Goal: Information Seeking & Learning: Learn about a topic

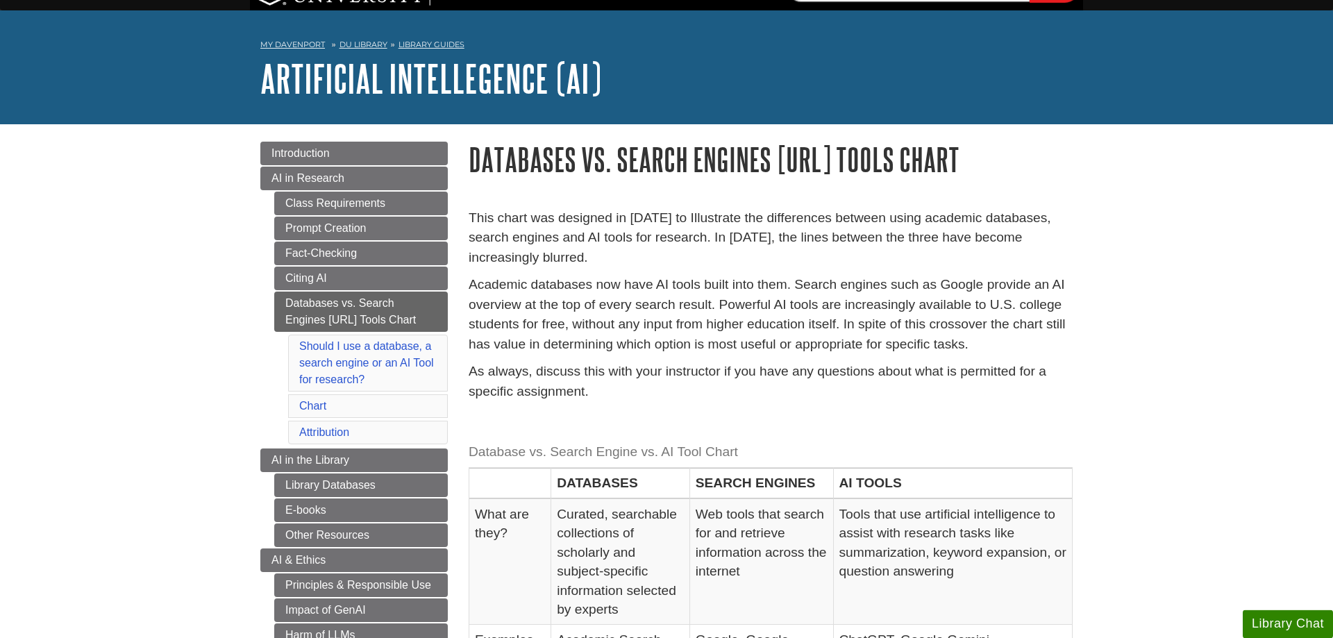
scroll to position [71, 0]
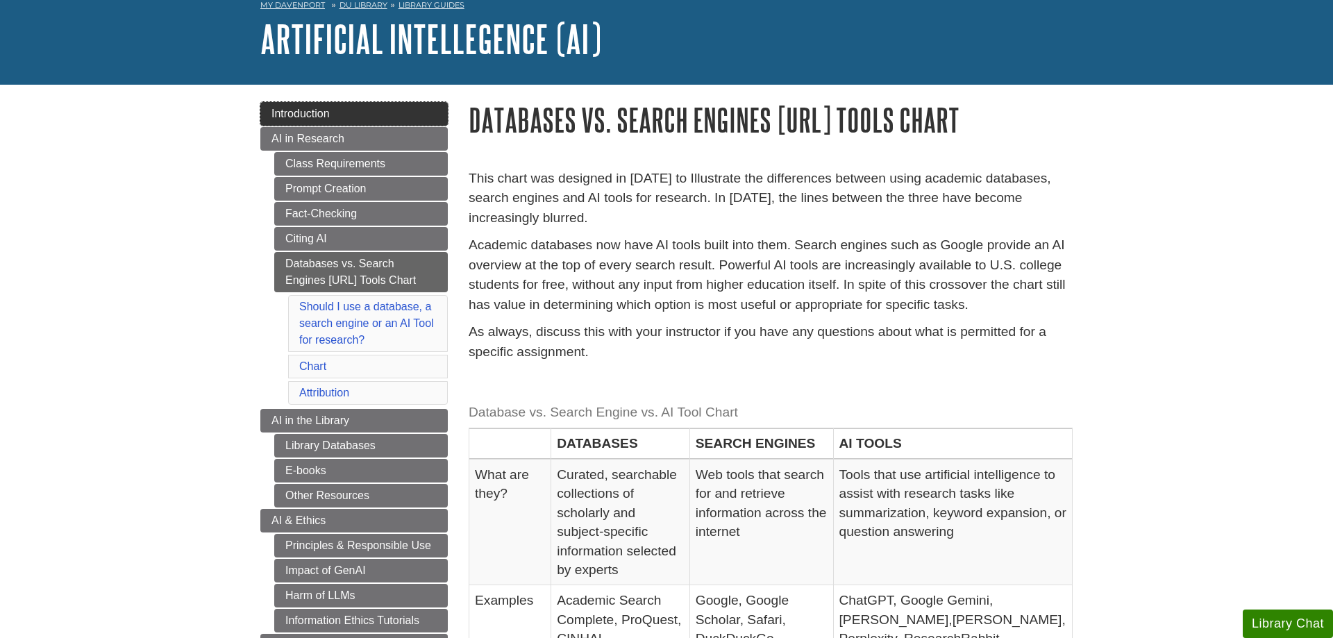
click at [369, 123] on link "Introduction" at bounding box center [353, 114] width 187 height 24
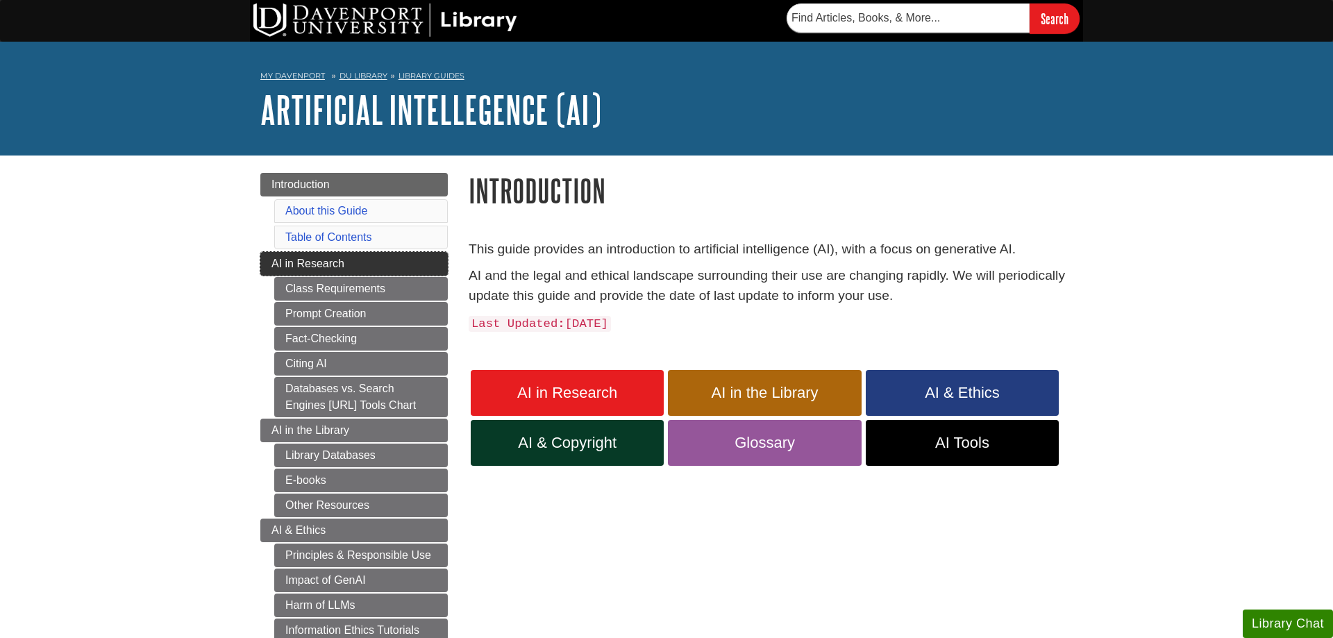
click at [344, 262] on link "AI in Research" at bounding box center [353, 264] width 187 height 24
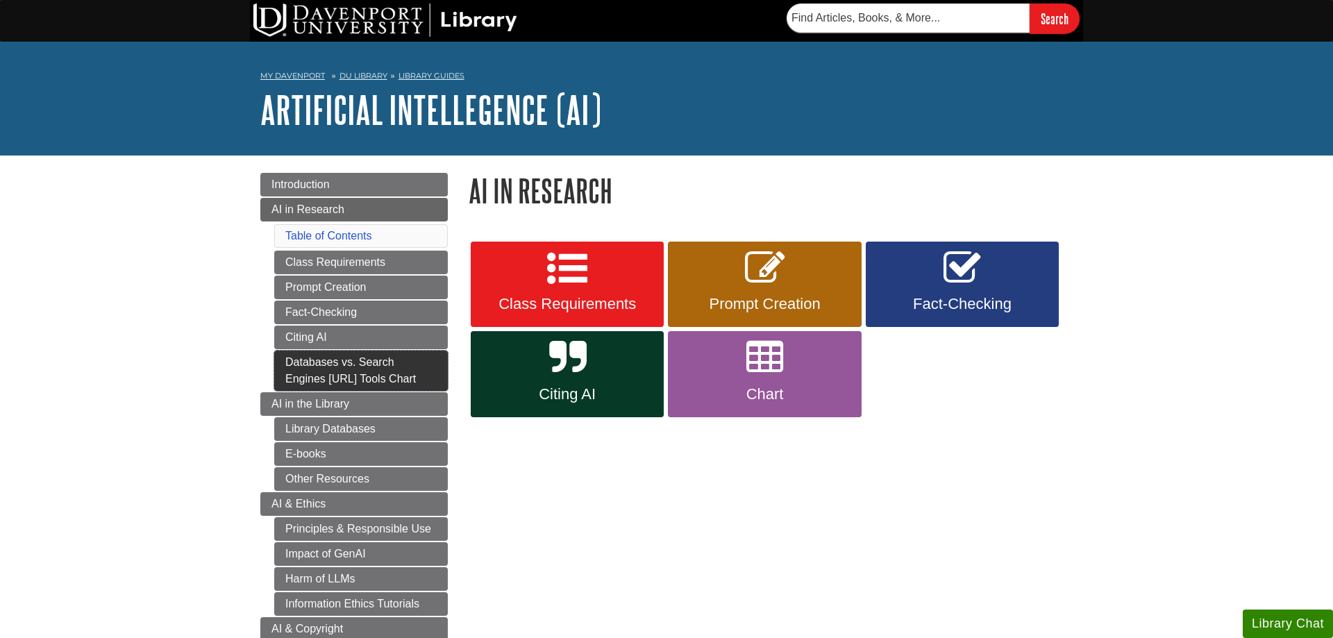
click at [315, 377] on link "Databases vs. Search Engines [URL] Tools Chart" at bounding box center [361, 371] width 174 height 40
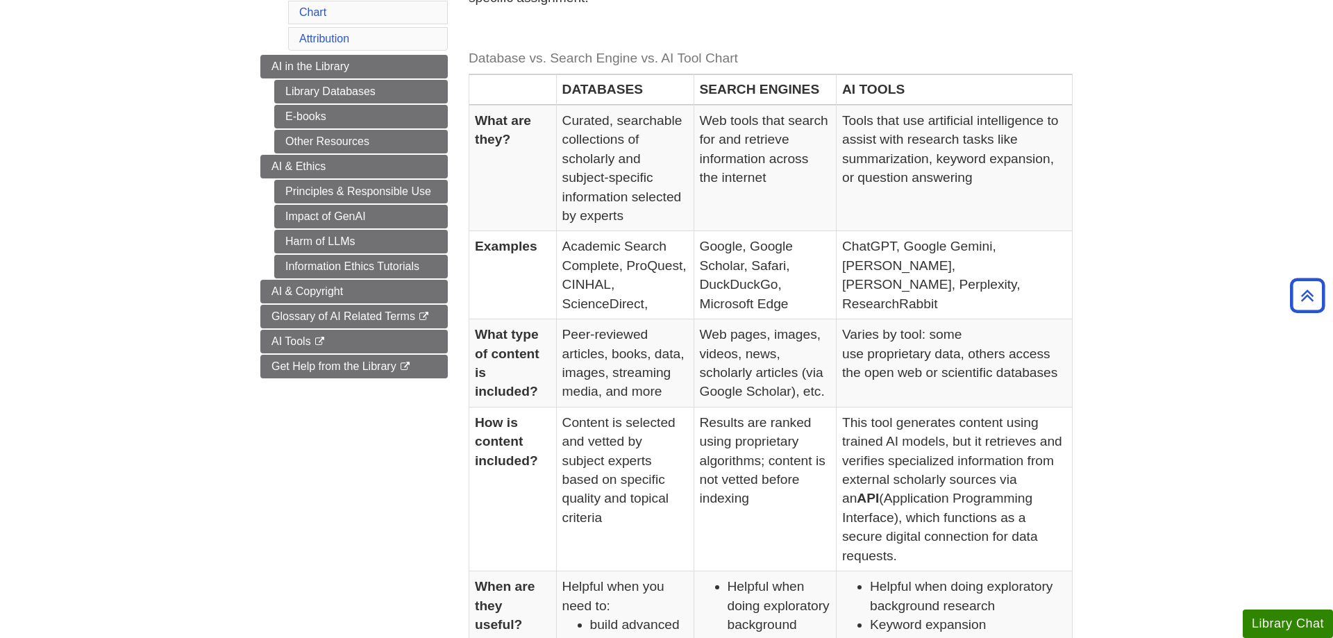
scroll to position [142, 0]
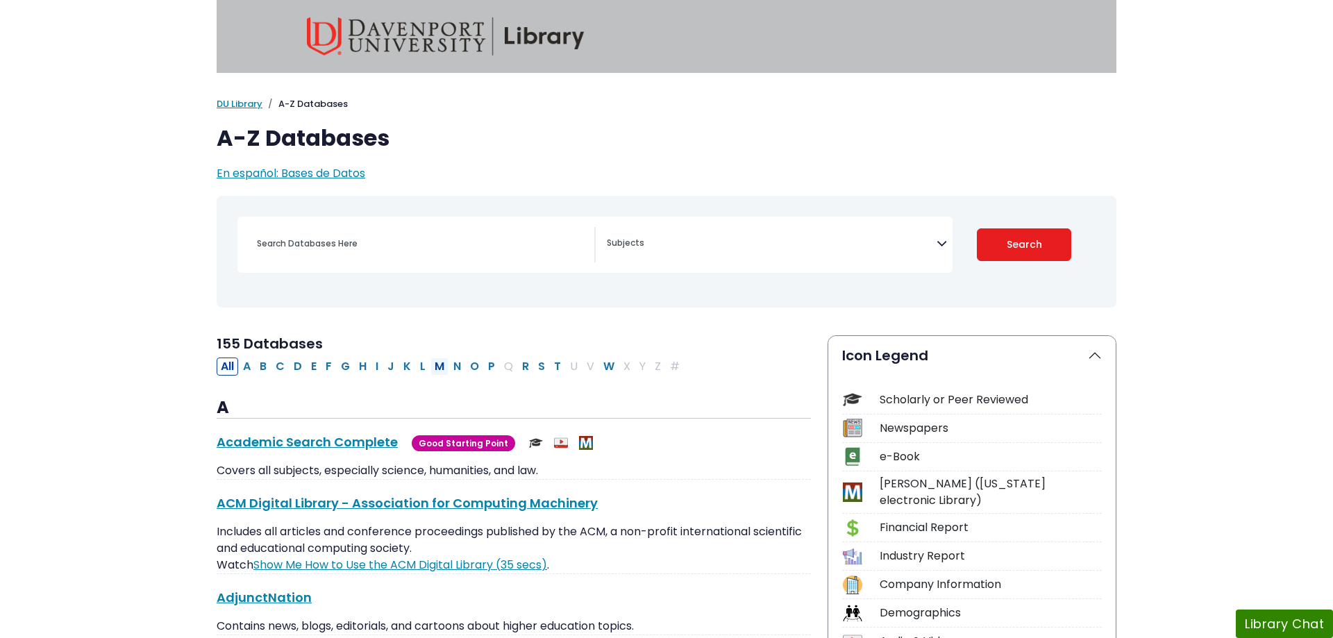
click at [442, 372] on button "M" at bounding box center [439, 367] width 18 height 18
select select "Database Subject Filter"
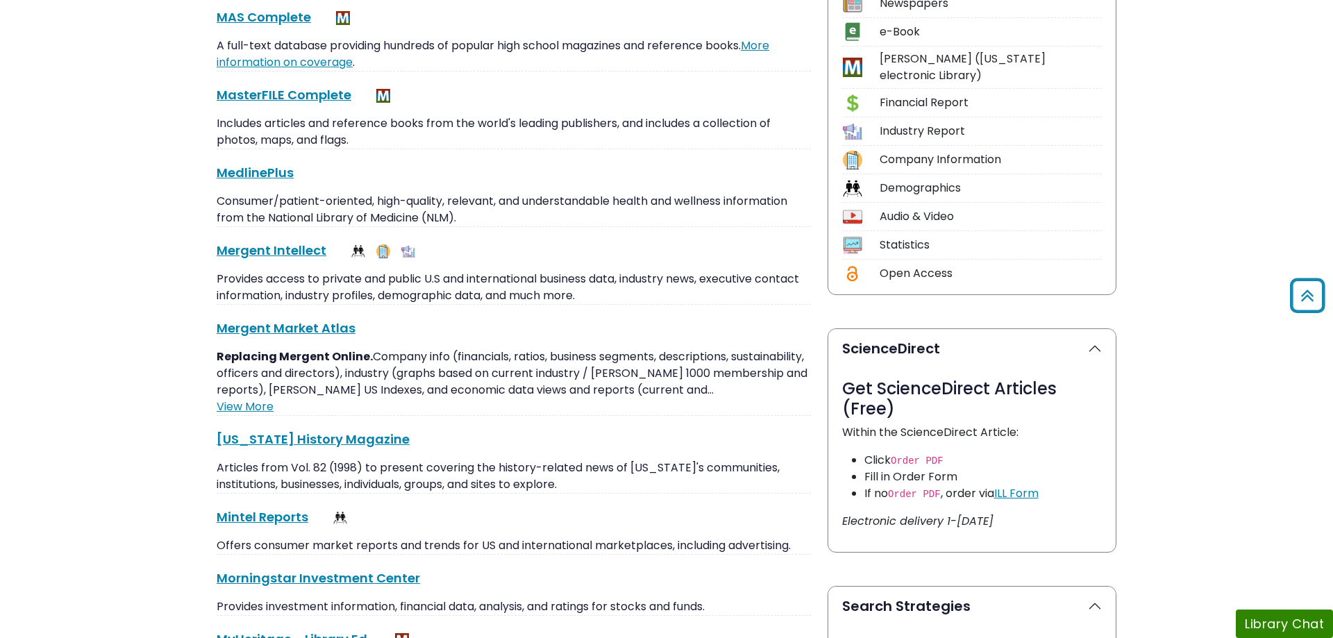
scroll to position [567, 0]
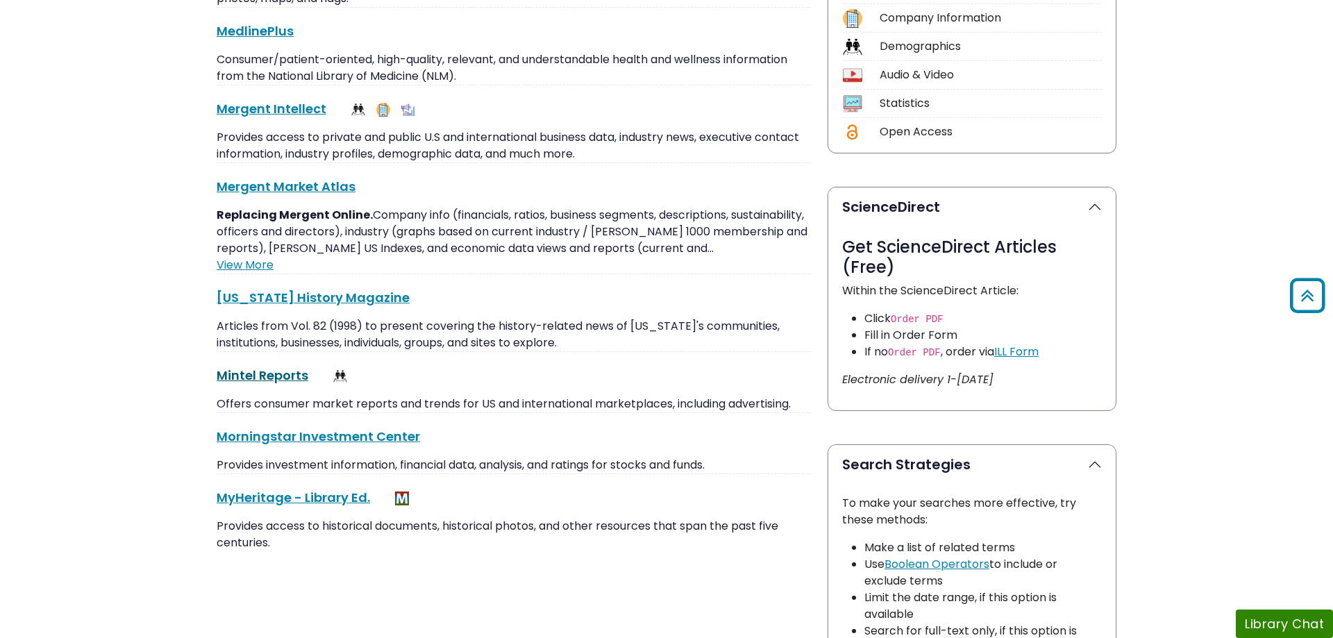
click at [287, 378] on link "Mintel Reports This link opens in a new window" at bounding box center [263, 375] width 92 height 17
click at [1139, 181] on body "Skip to Main Content My Davenport DU Library Library Guides A-Z Databases A-Z D…" at bounding box center [666, 411] width 1333 height 1956
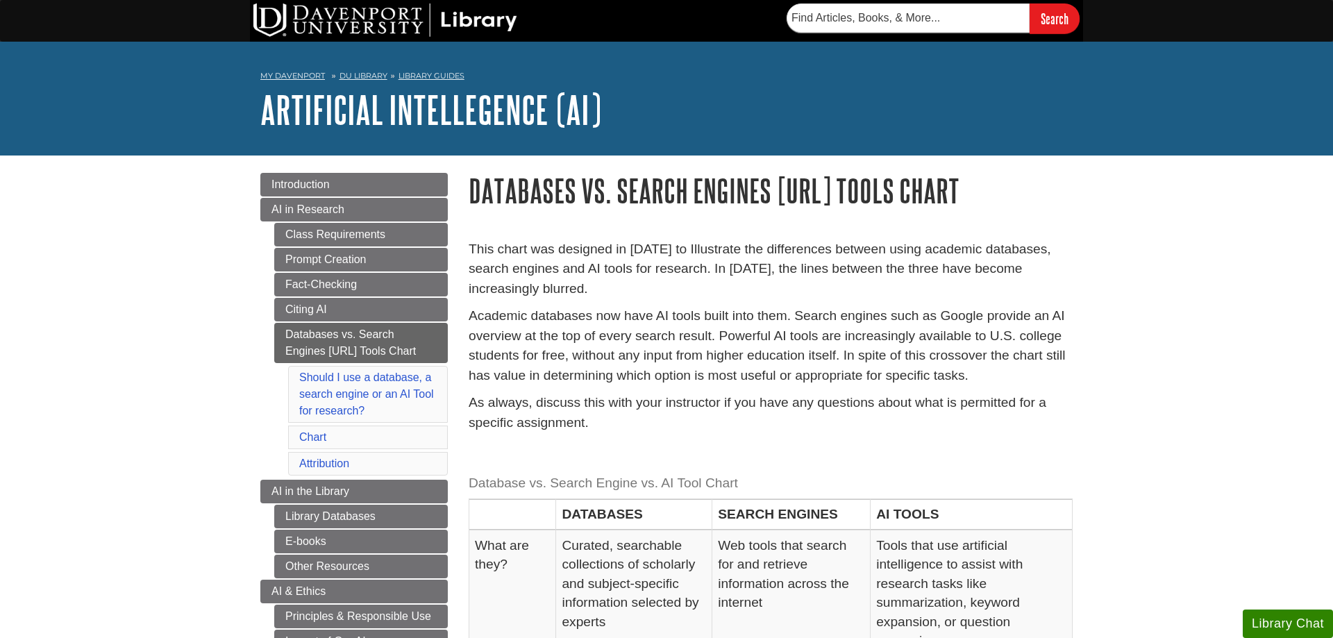
scroll to position [142, 0]
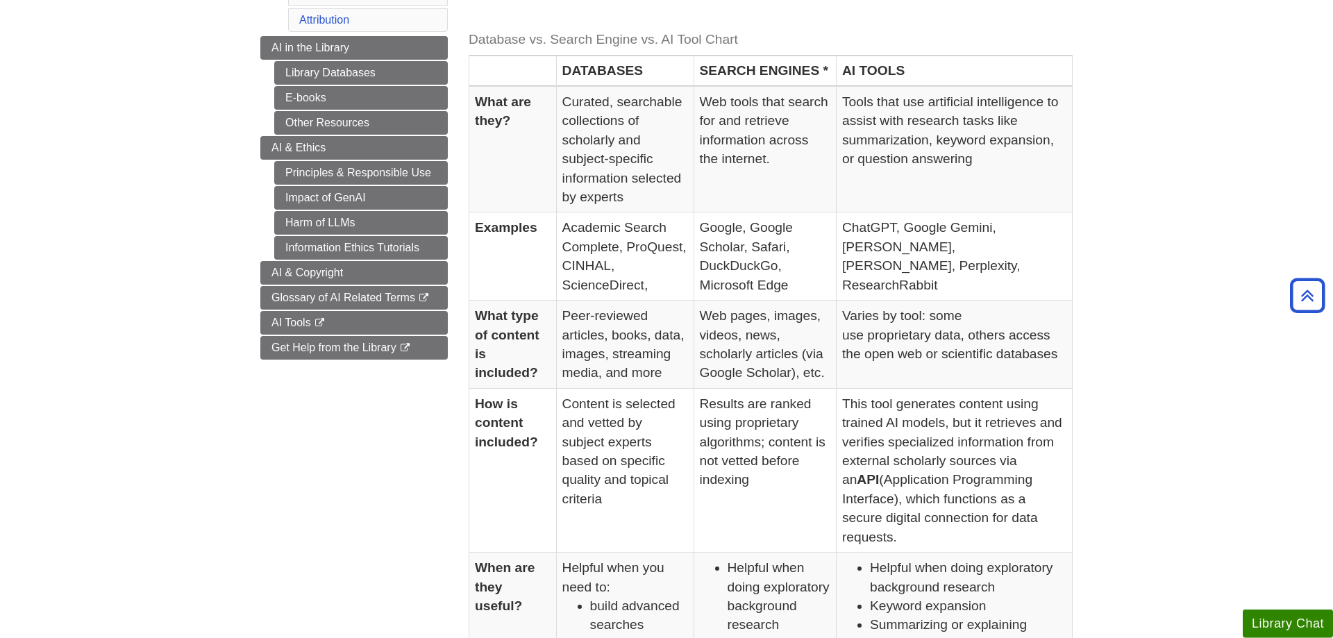
scroll to position [425, 0]
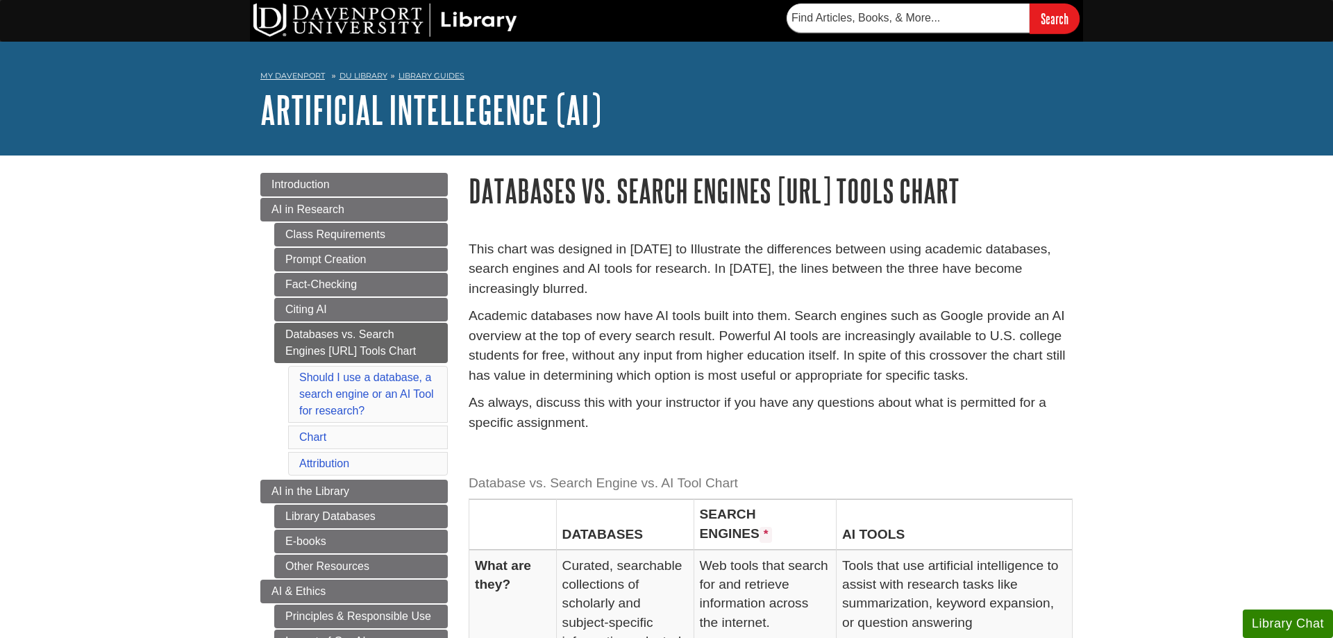
scroll to position [425, 0]
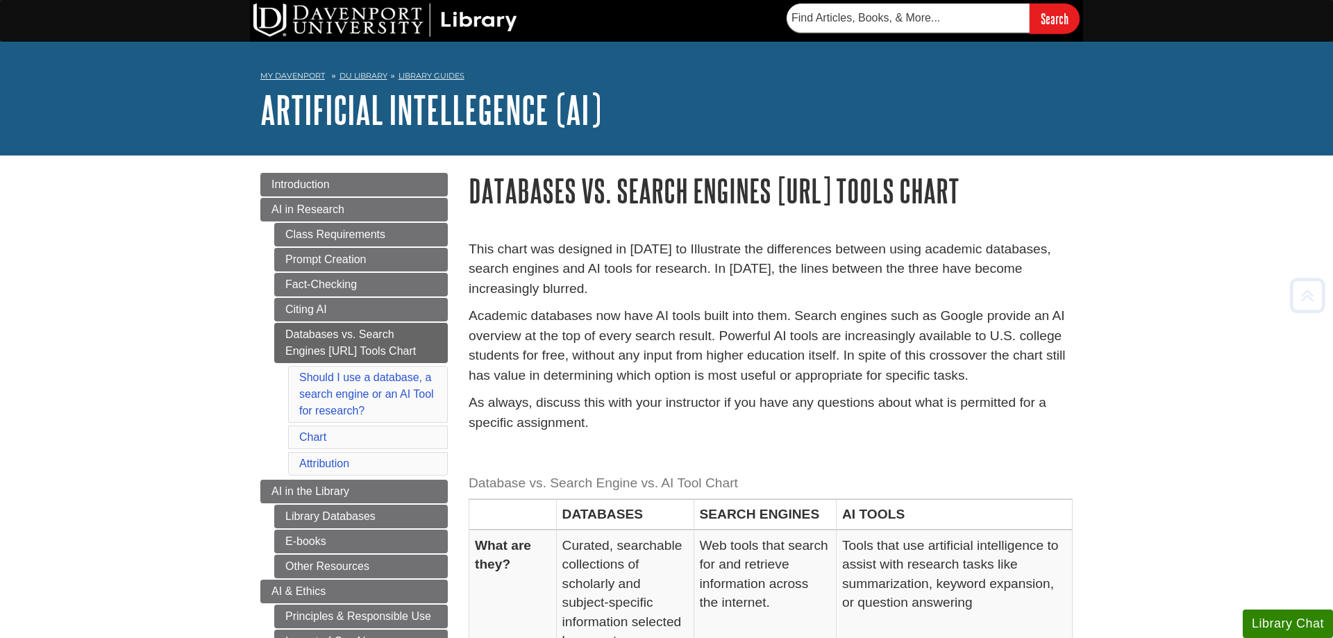
scroll to position [425, 0]
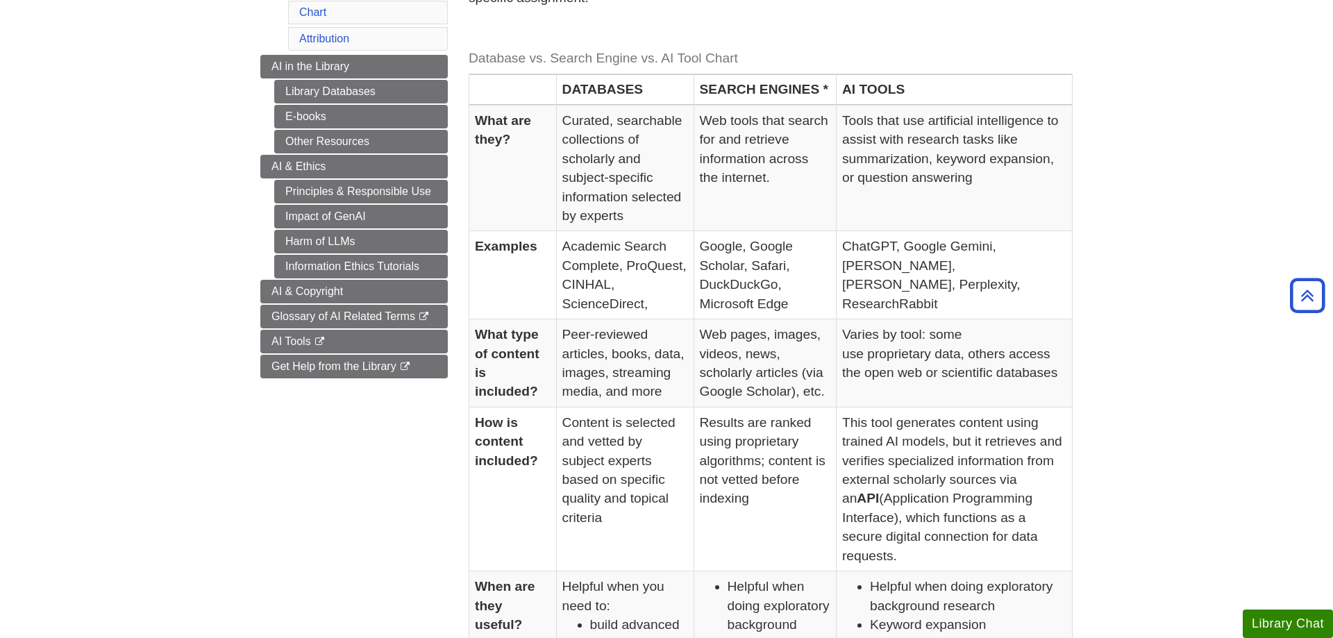
click at [1237, 270] on body "Skip to Main Content Search My [PERSON_NAME] DU Library Library Guides Artifici…" at bounding box center [666, 510] width 1333 height 1870
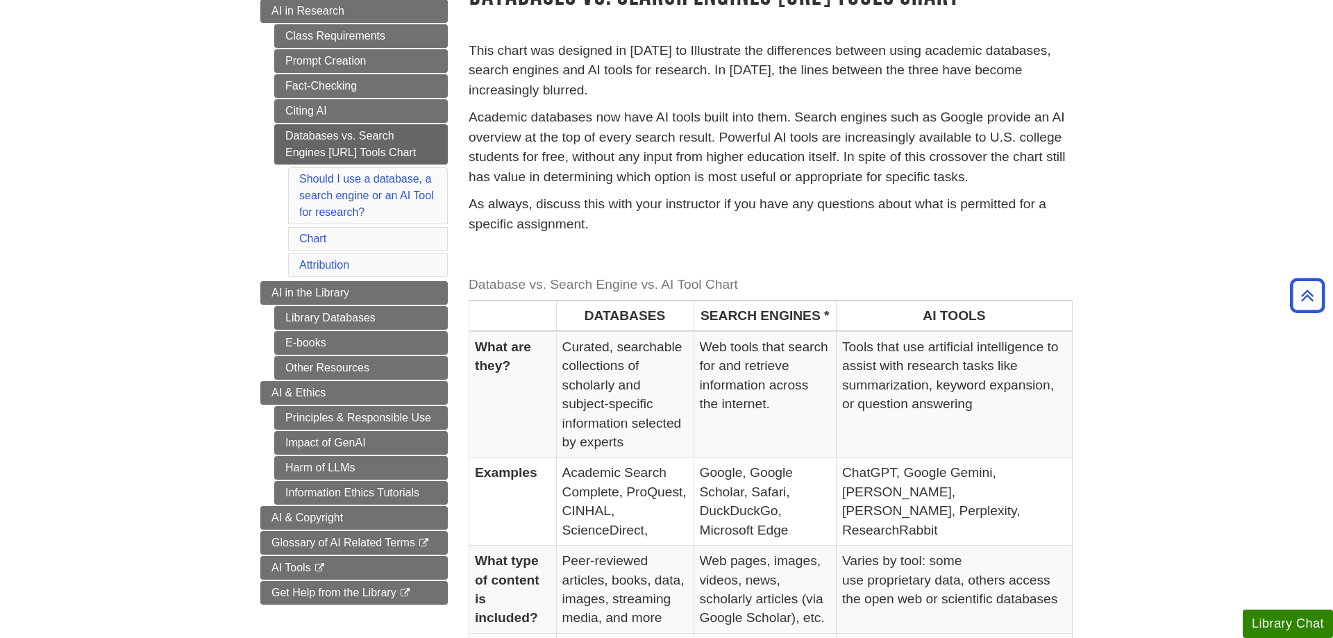
scroll to position [142, 0]
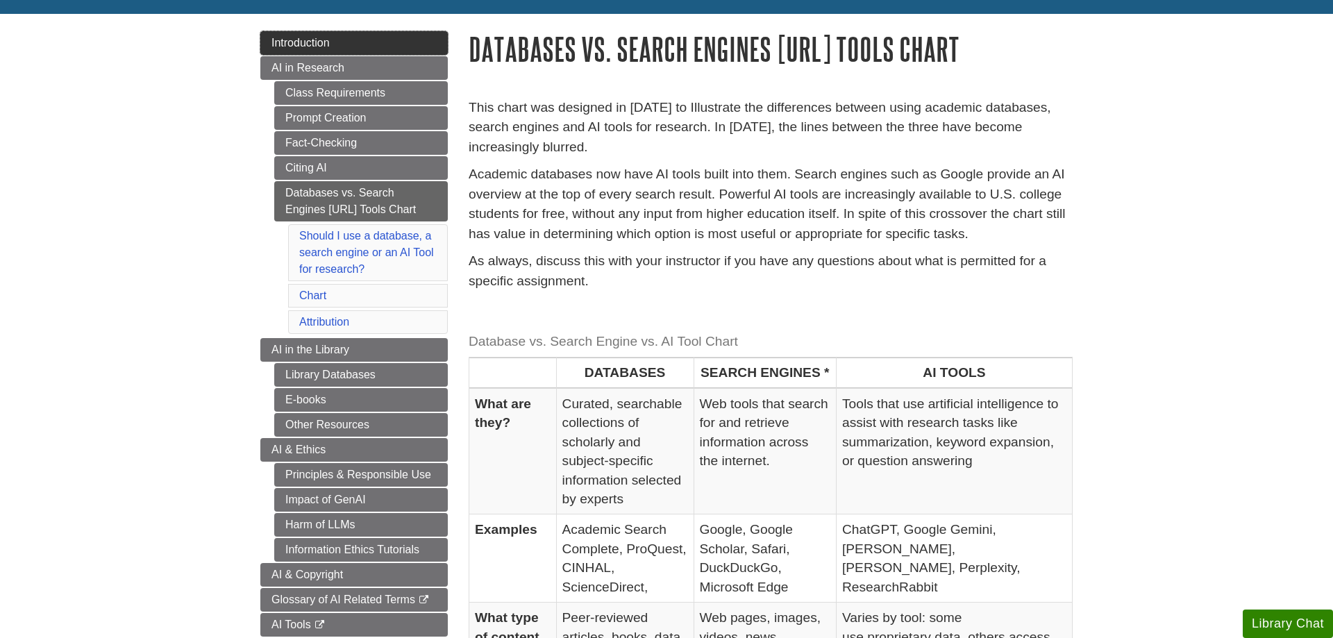
click at [260, 39] on link "Introduction" at bounding box center [353, 43] width 187 height 24
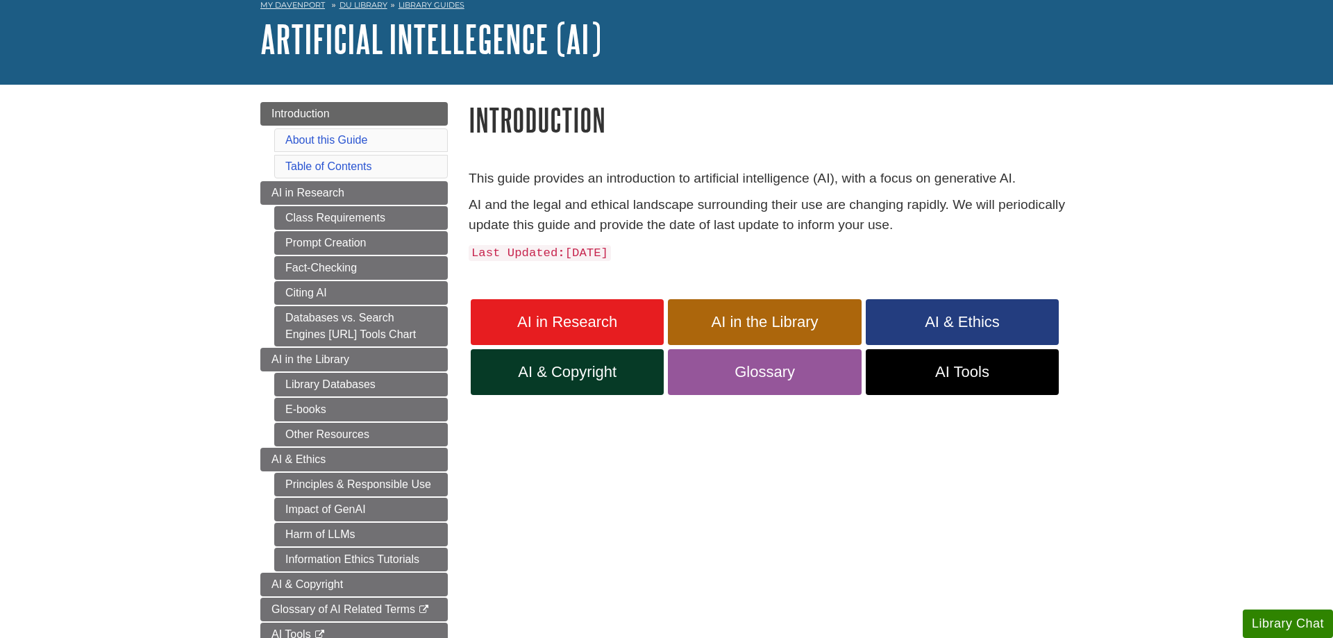
scroll to position [142, 0]
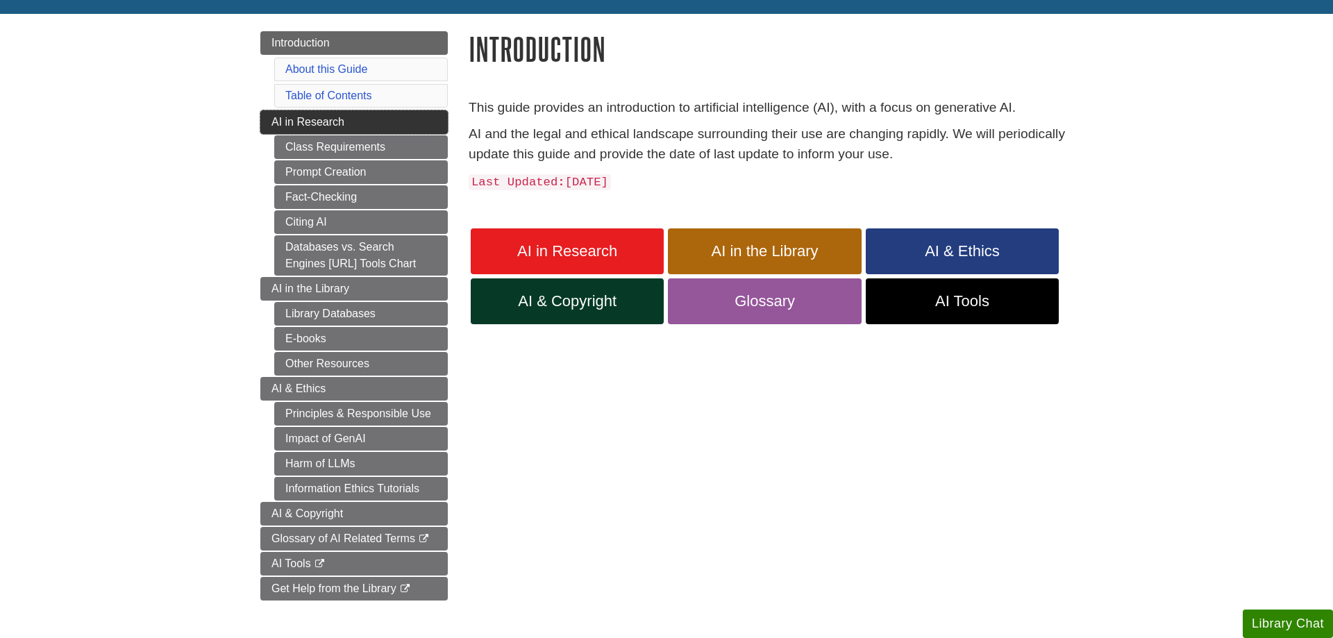
click at [285, 125] on span "AI in Research" at bounding box center [307, 122] width 73 height 12
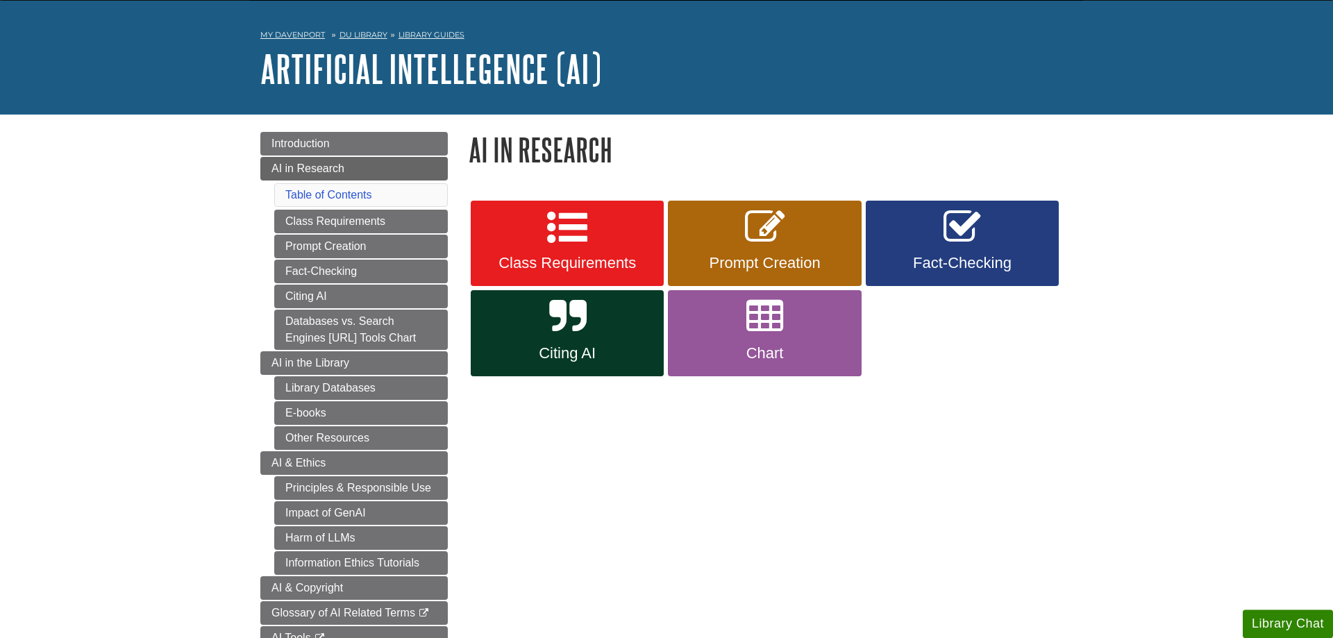
scroll to position [71, 0]
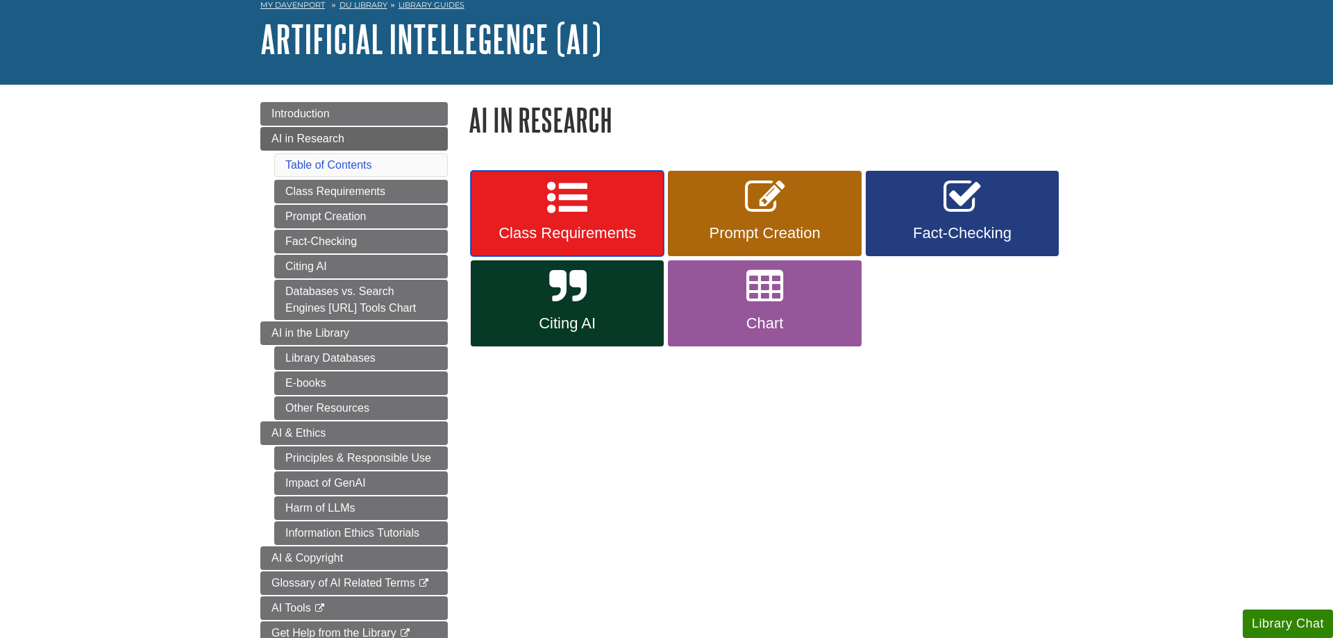
click at [644, 206] on link "Class Requirements" at bounding box center [567, 214] width 193 height 86
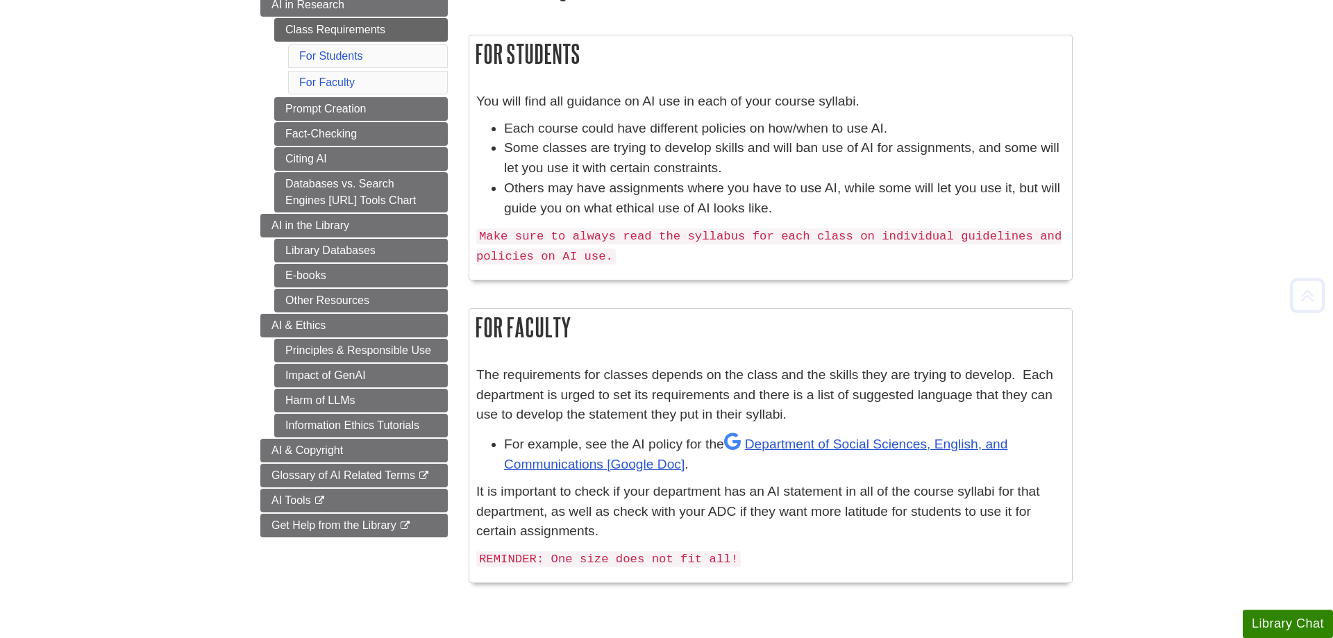
scroll to position [212, 0]
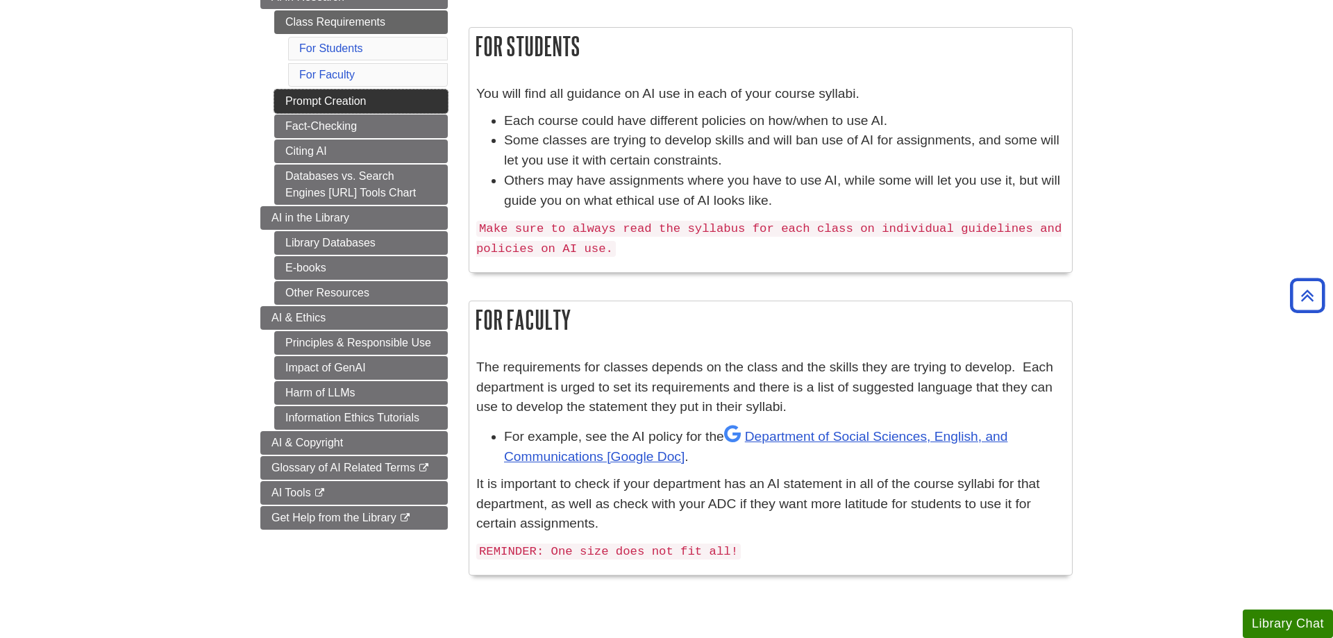
click at [365, 99] on link "Prompt Creation" at bounding box center [361, 102] width 174 height 24
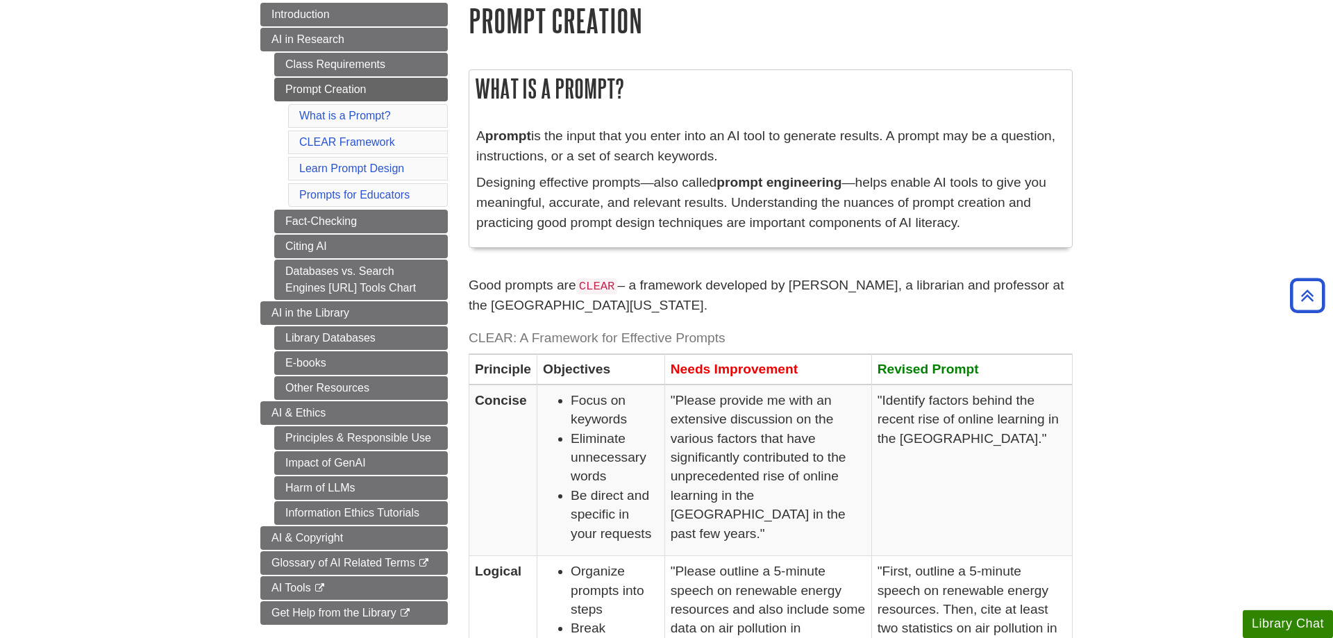
scroll to position [142, 0]
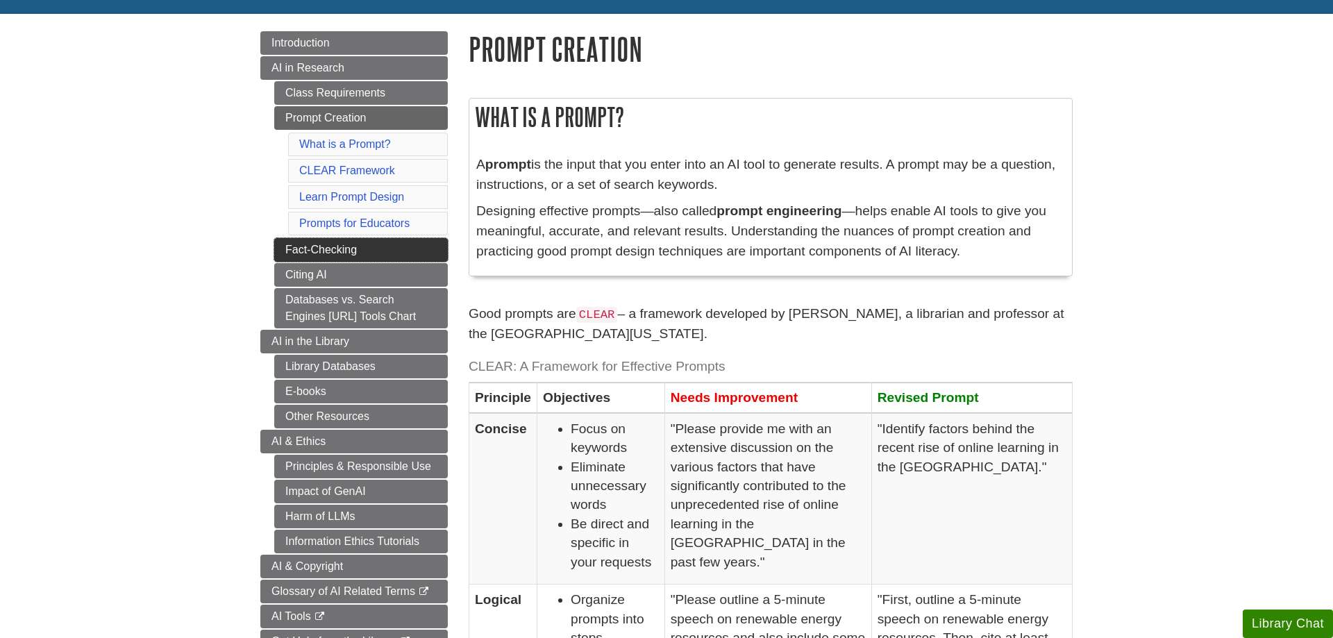
click at [287, 254] on link "Fact-Checking" at bounding box center [361, 250] width 174 height 24
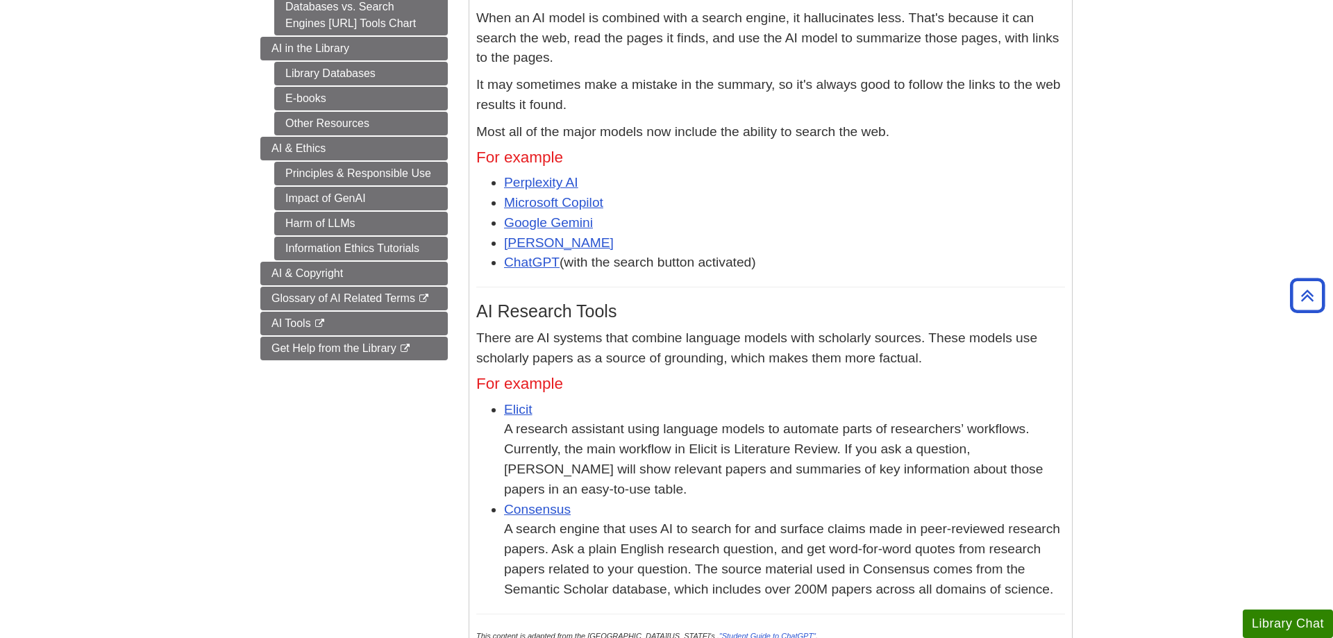
scroll to position [142, 0]
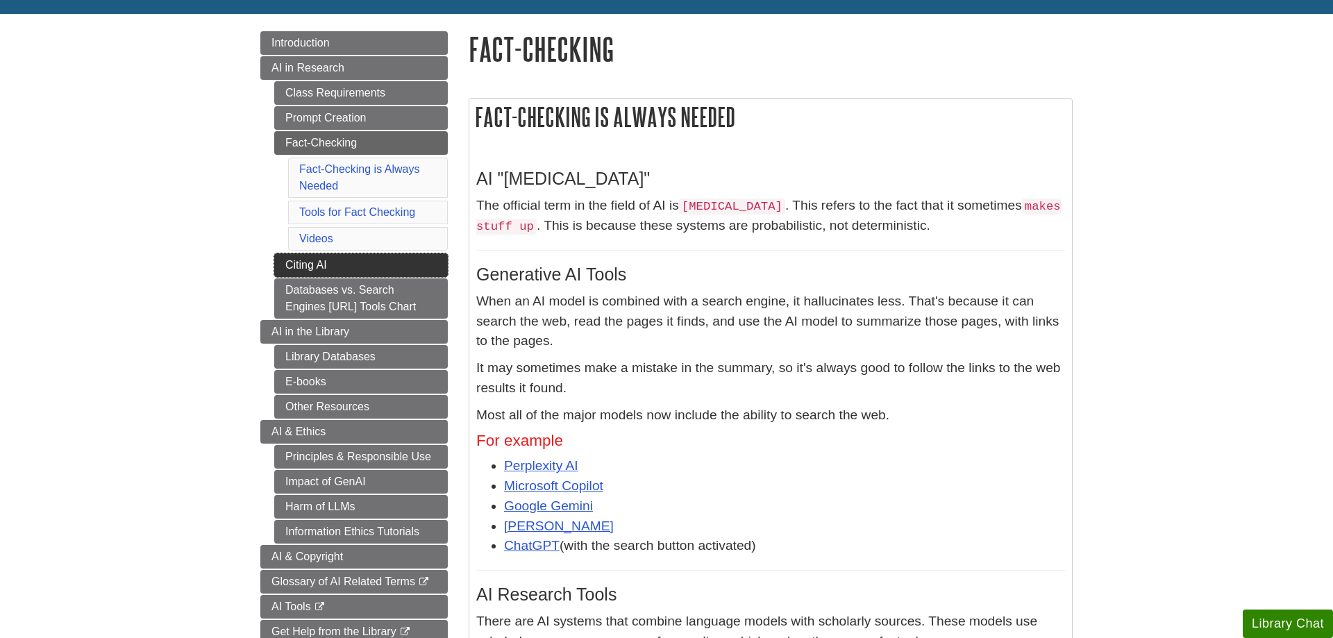
click at [437, 267] on link "Citing AI" at bounding box center [361, 265] width 174 height 24
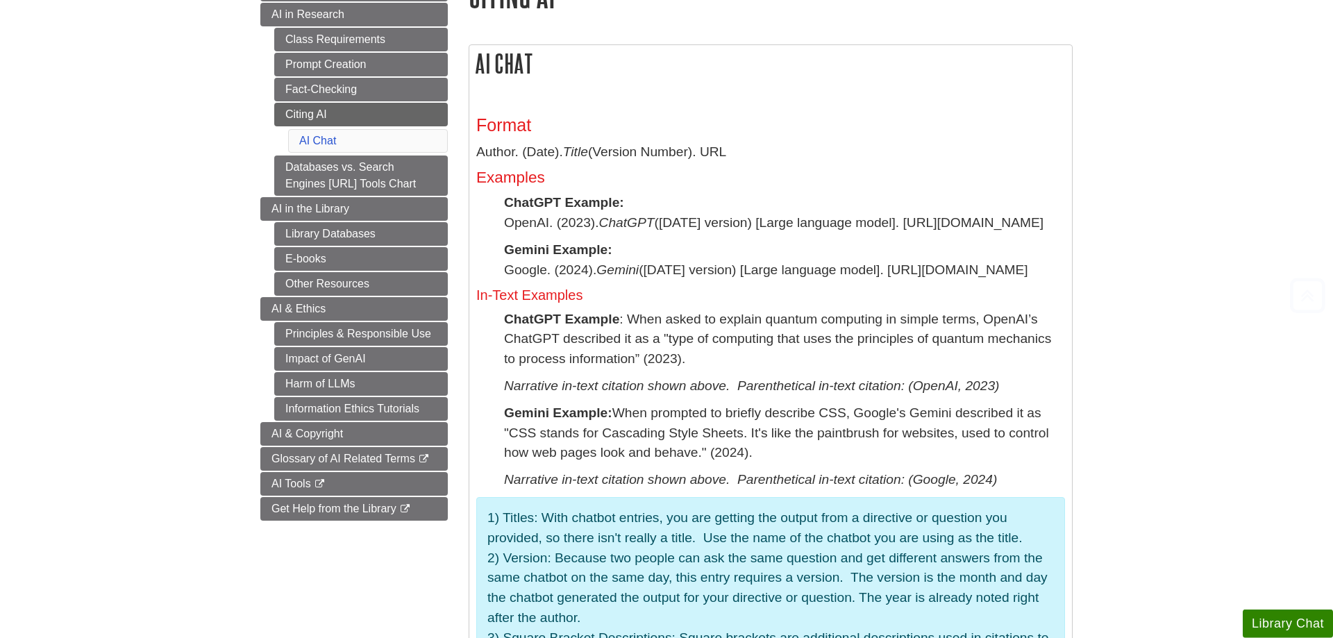
scroll to position [212, 0]
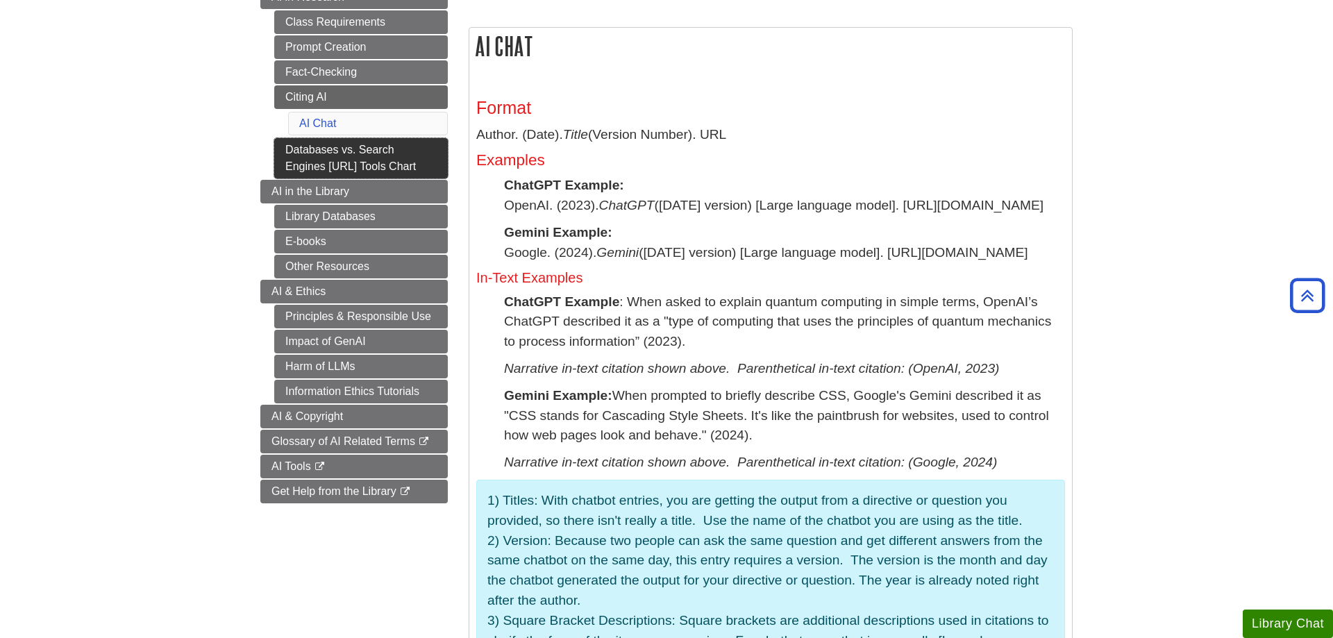
click at [369, 158] on link "Databases vs. Search Engines [URL] Tools Chart" at bounding box center [361, 158] width 174 height 40
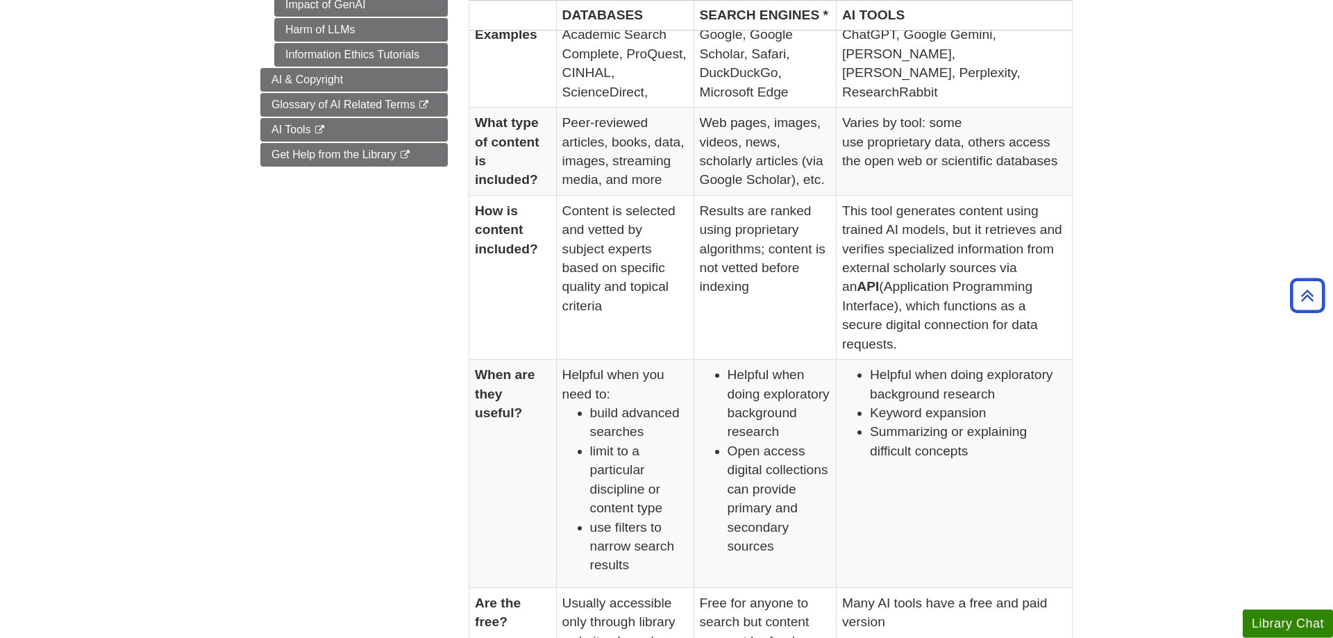
scroll to position [637, 0]
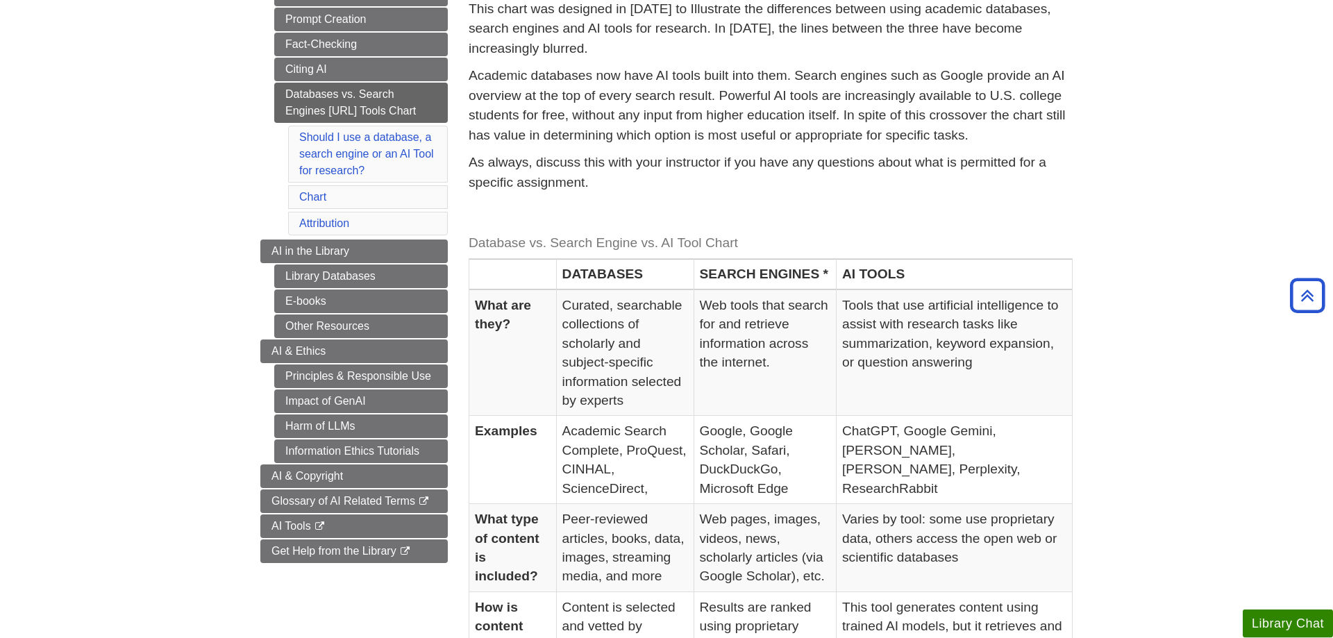
scroll to position [212, 0]
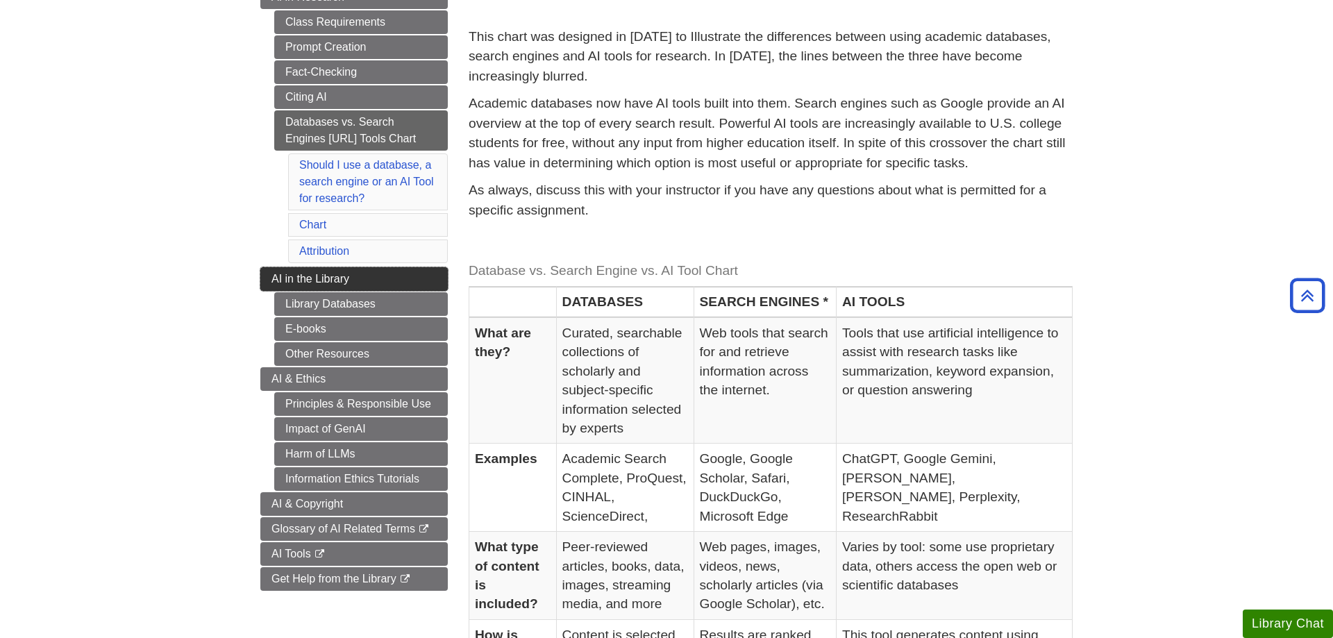
click at [282, 278] on span "AI in the Library" at bounding box center [310, 279] width 78 height 12
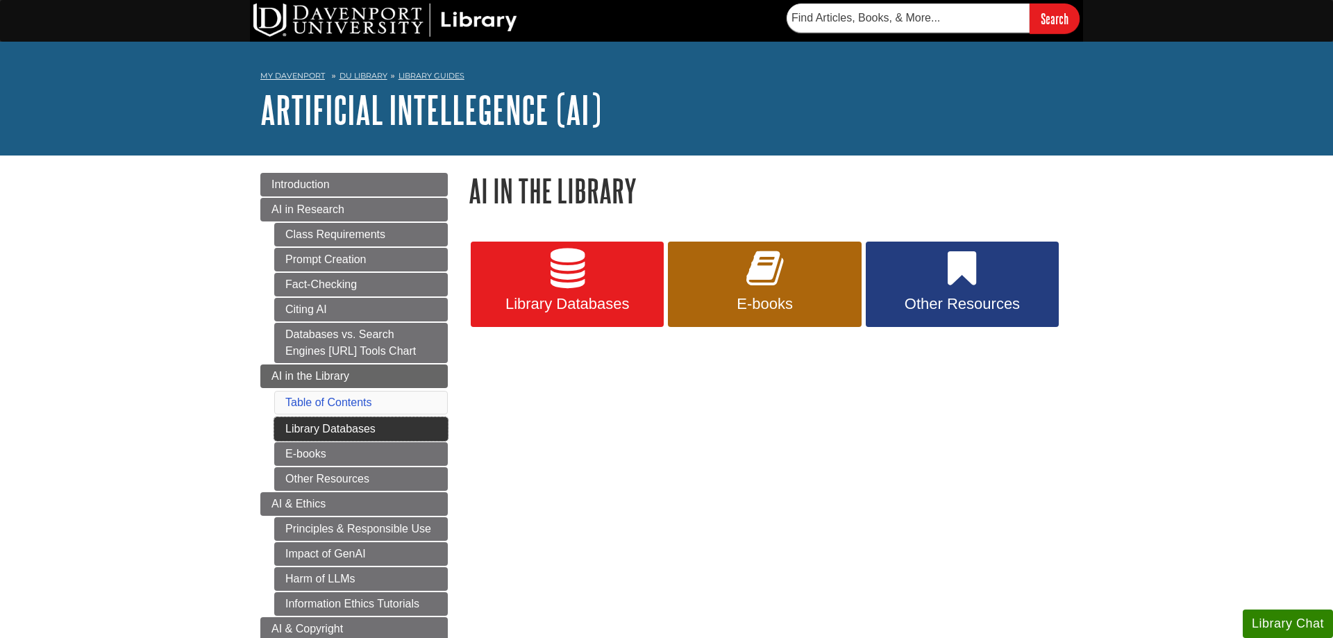
click at [319, 431] on link "Library Databases" at bounding box center [361, 429] width 174 height 24
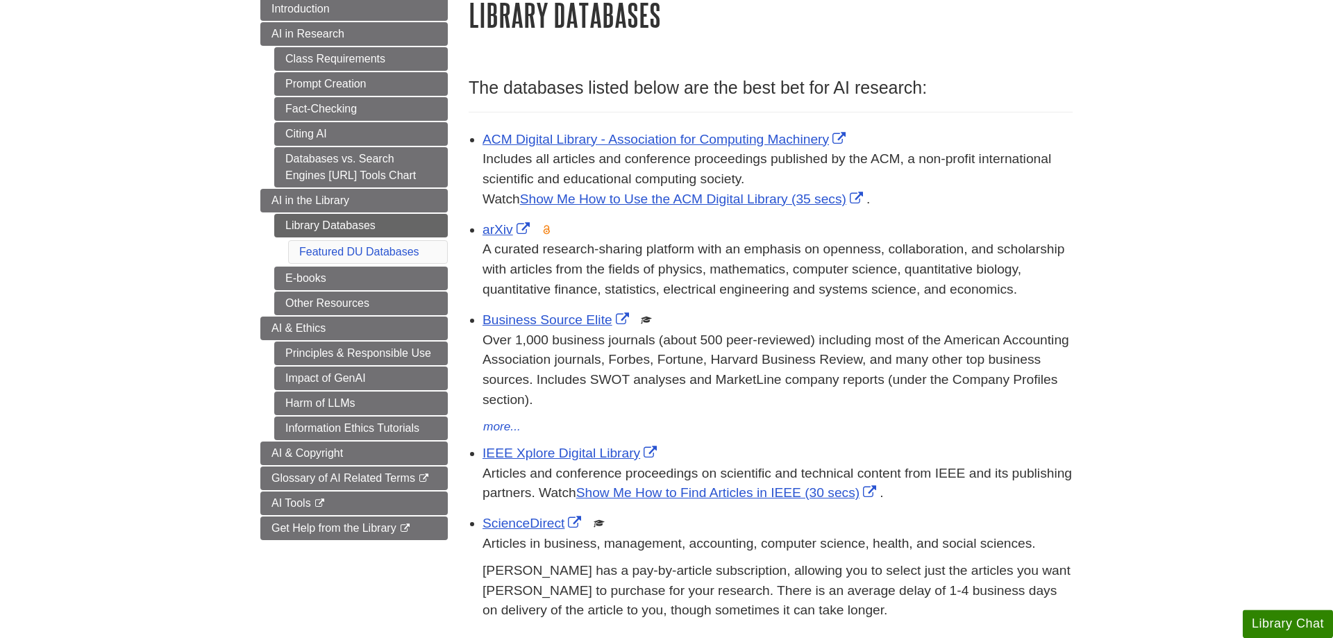
scroll to position [212, 0]
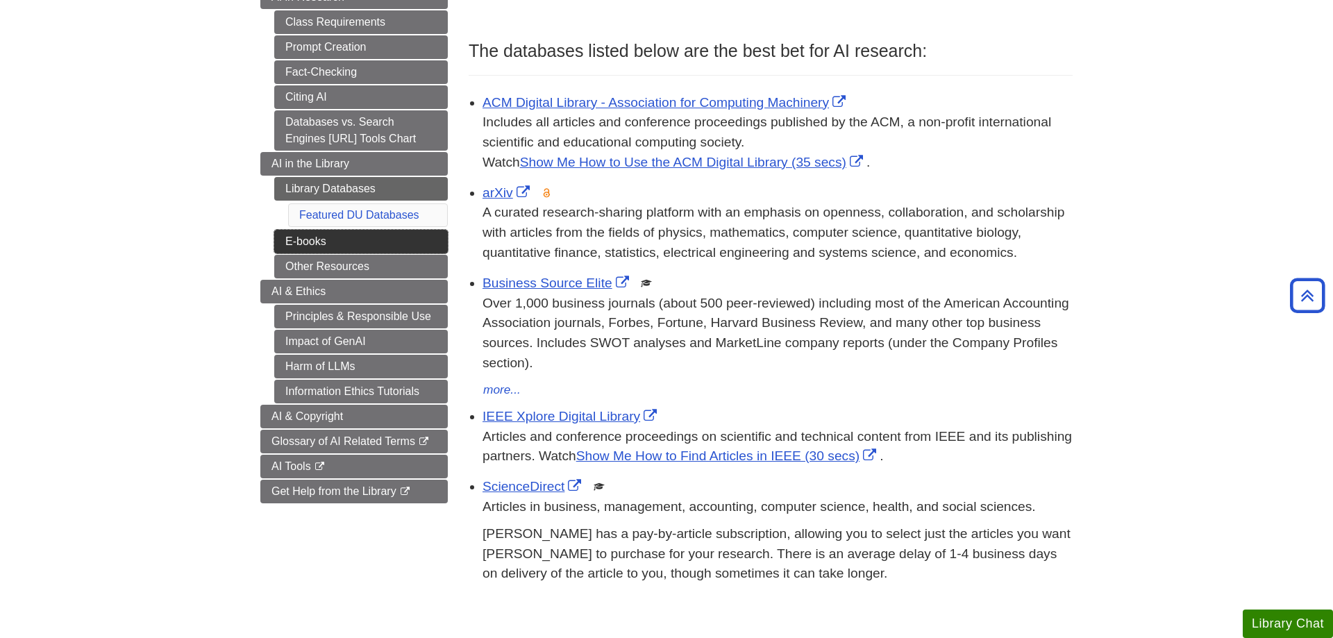
click at [303, 244] on link "E-books" at bounding box center [361, 242] width 174 height 24
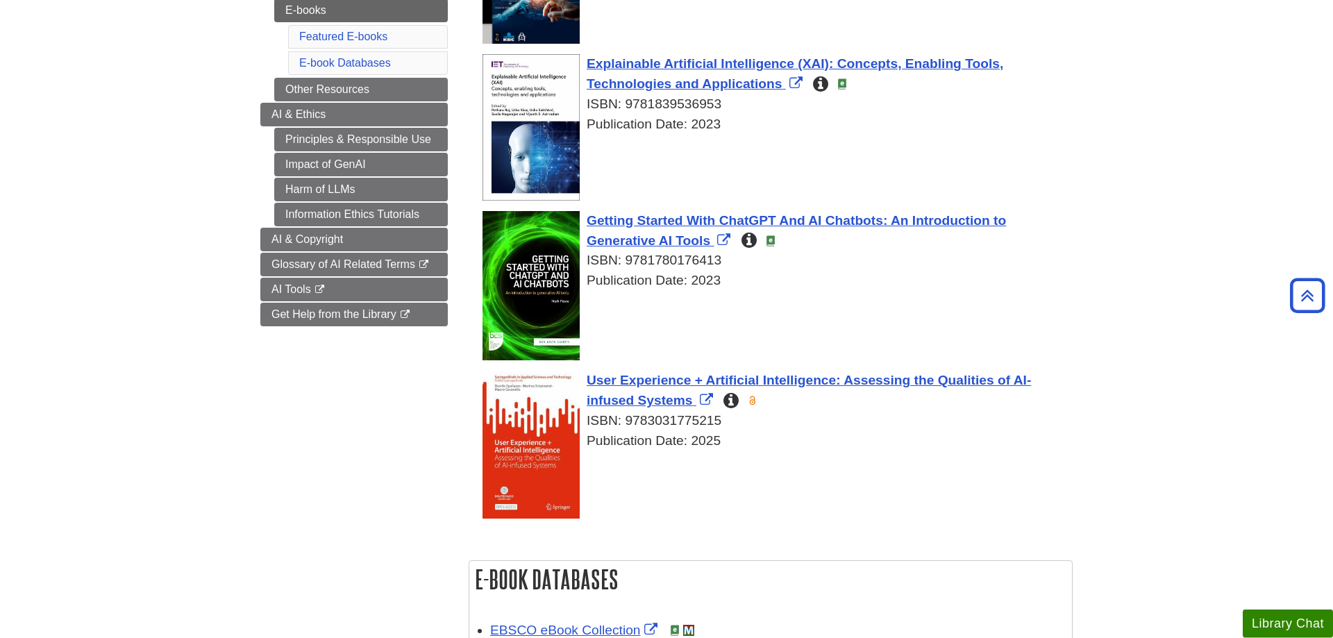
scroll to position [425, 0]
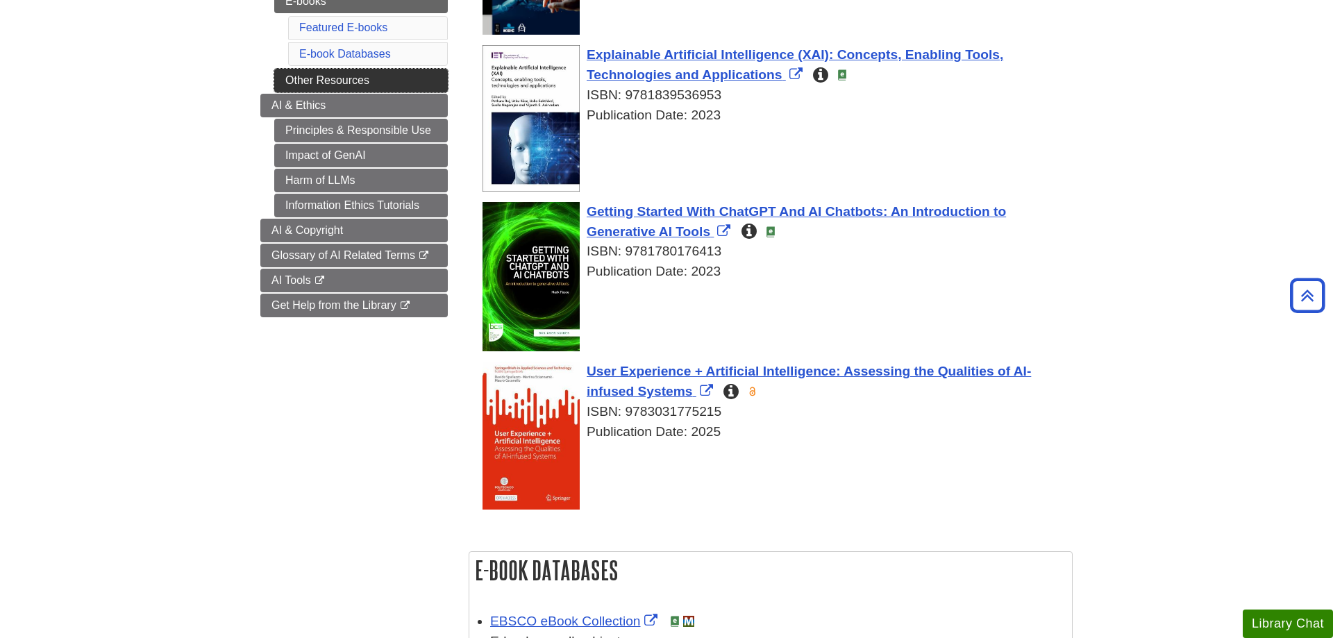
click at [380, 83] on link "Other Resources" at bounding box center [361, 81] width 174 height 24
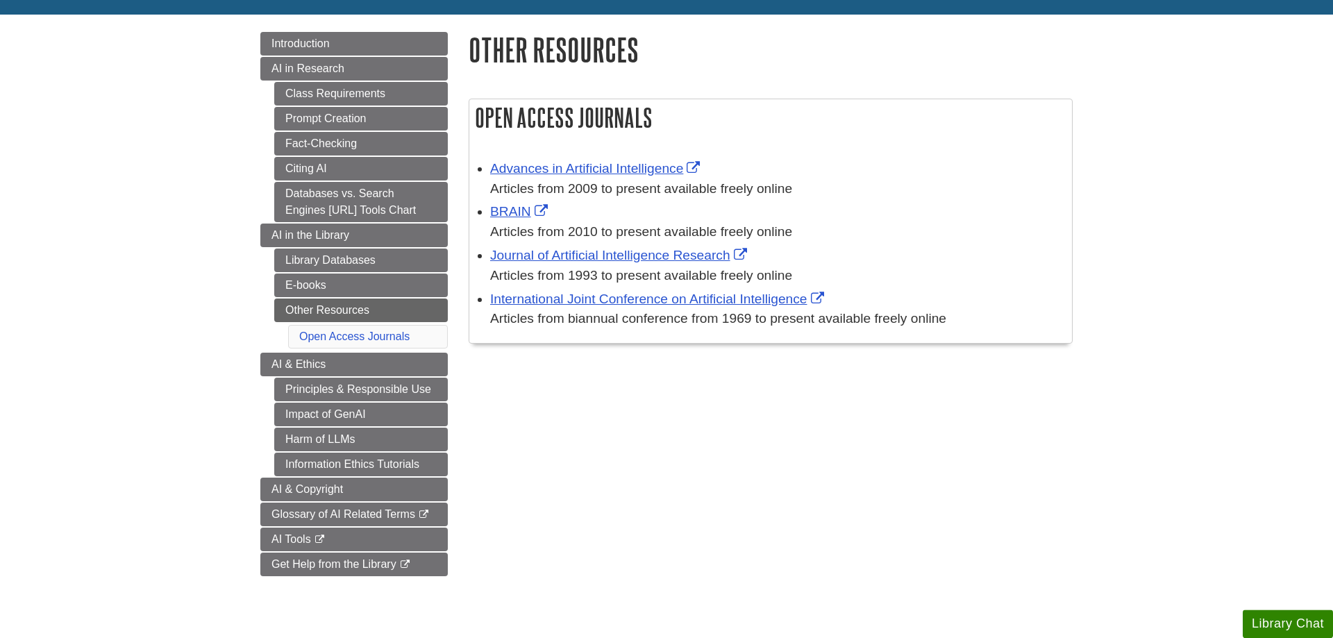
scroll to position [142, 0]
click at [275, 363] on span "AI & Ethics" at bounding box center [298, 364] width 54 height 12
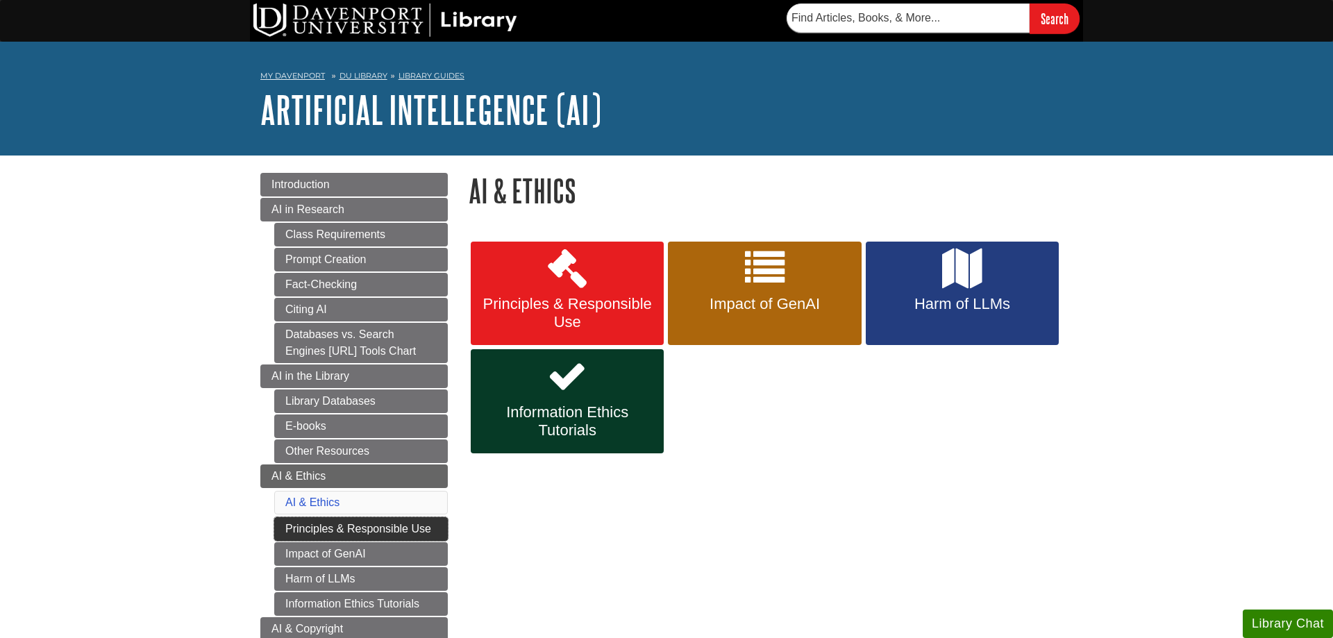
click at [393, 528] on link "Principles & Responsible Use" at bounding box center [361, 529] width 174 height 24
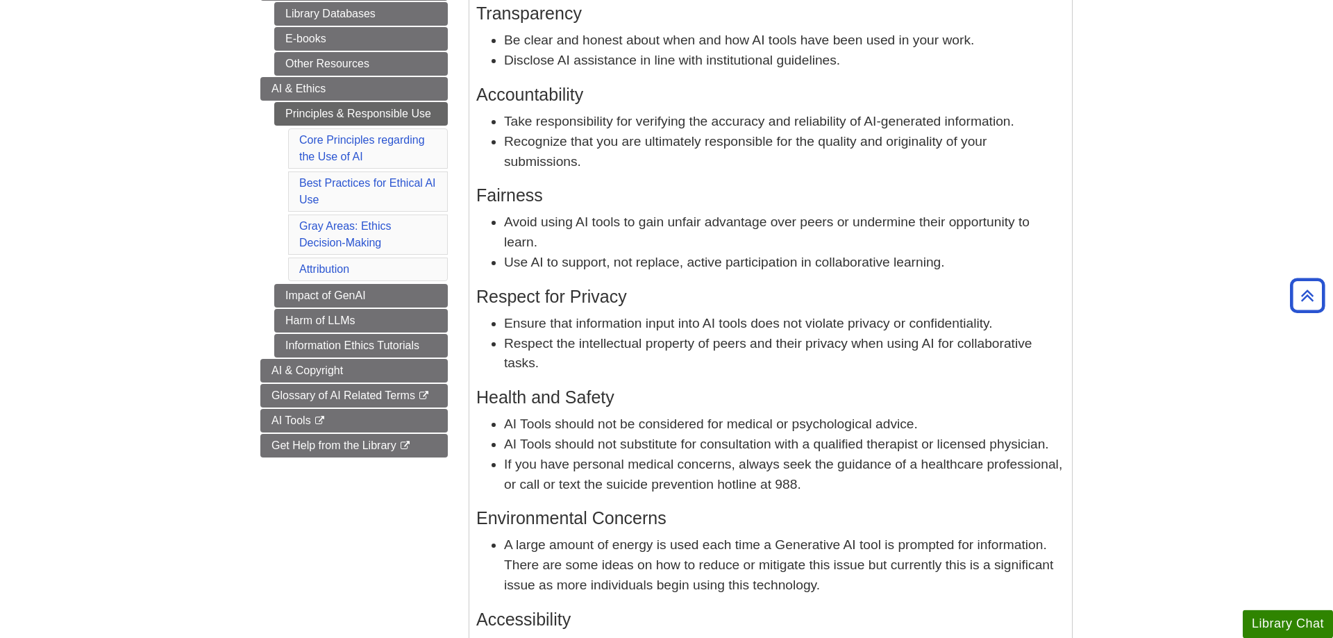
scroll to position [354, 0]
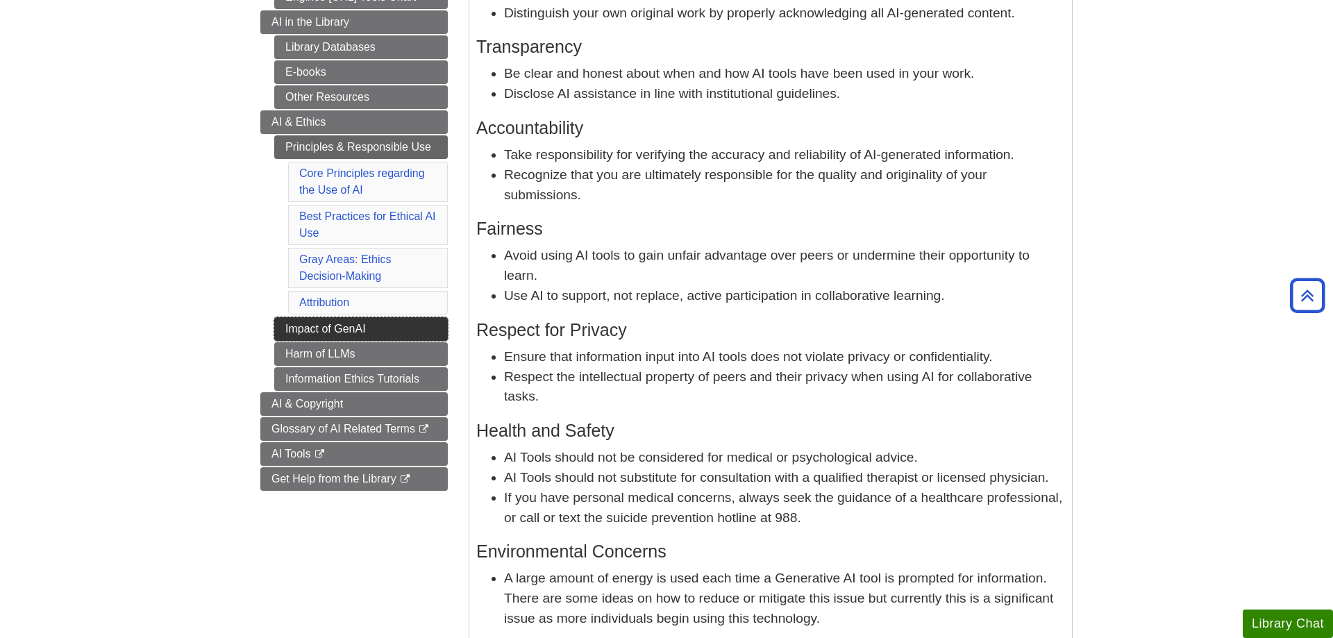
click at [351, 328] on link "Impact of GenAI" at bounding box center [361, 329] width 174 height 24
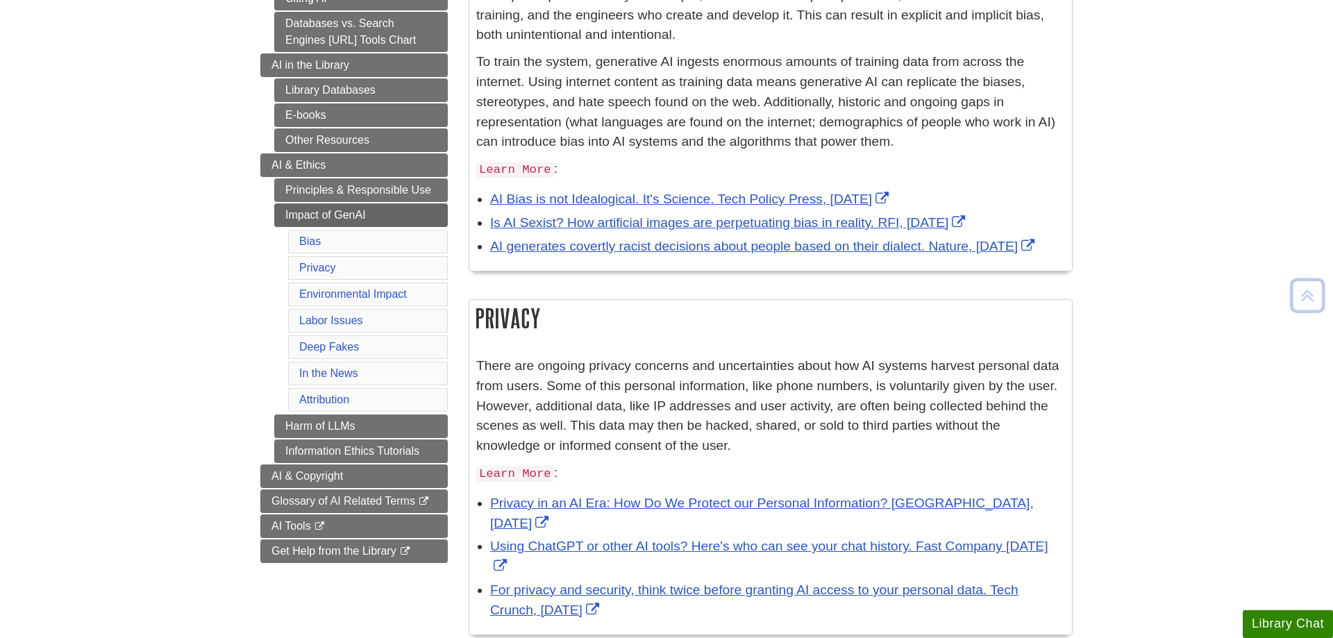
scroll to position [354, 0]
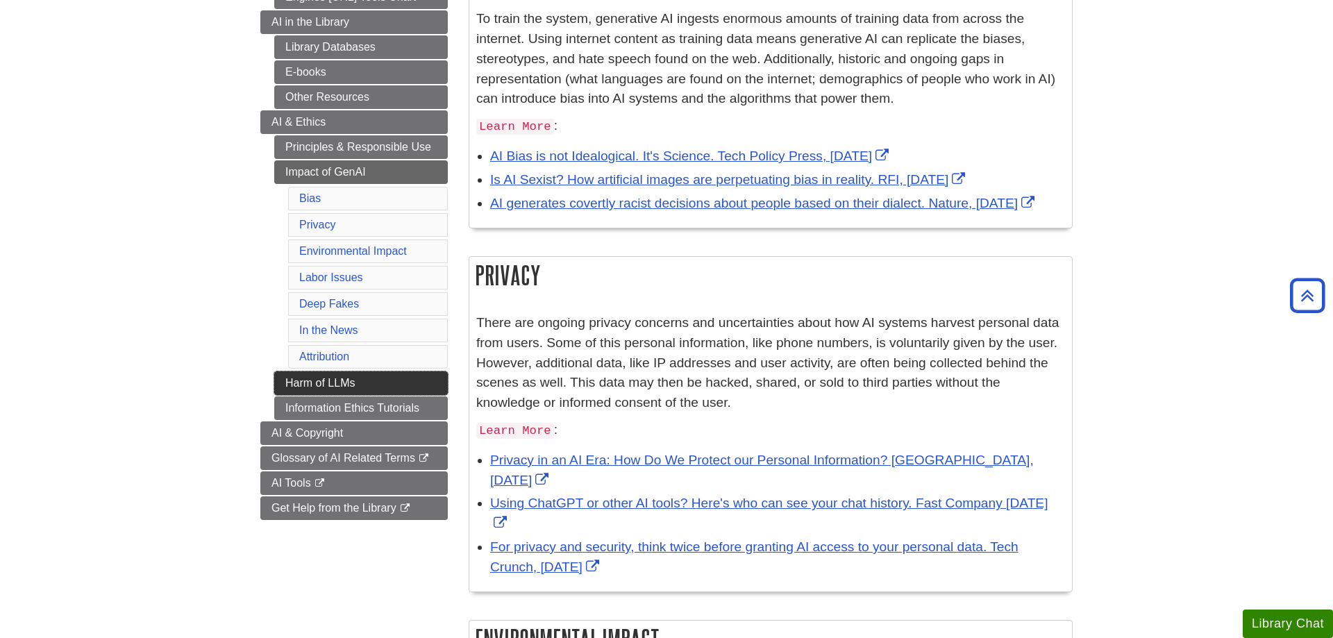
click at [299, 376] on link "Harm of LLMs" at bounding box center [361, 383] width 174 height 24
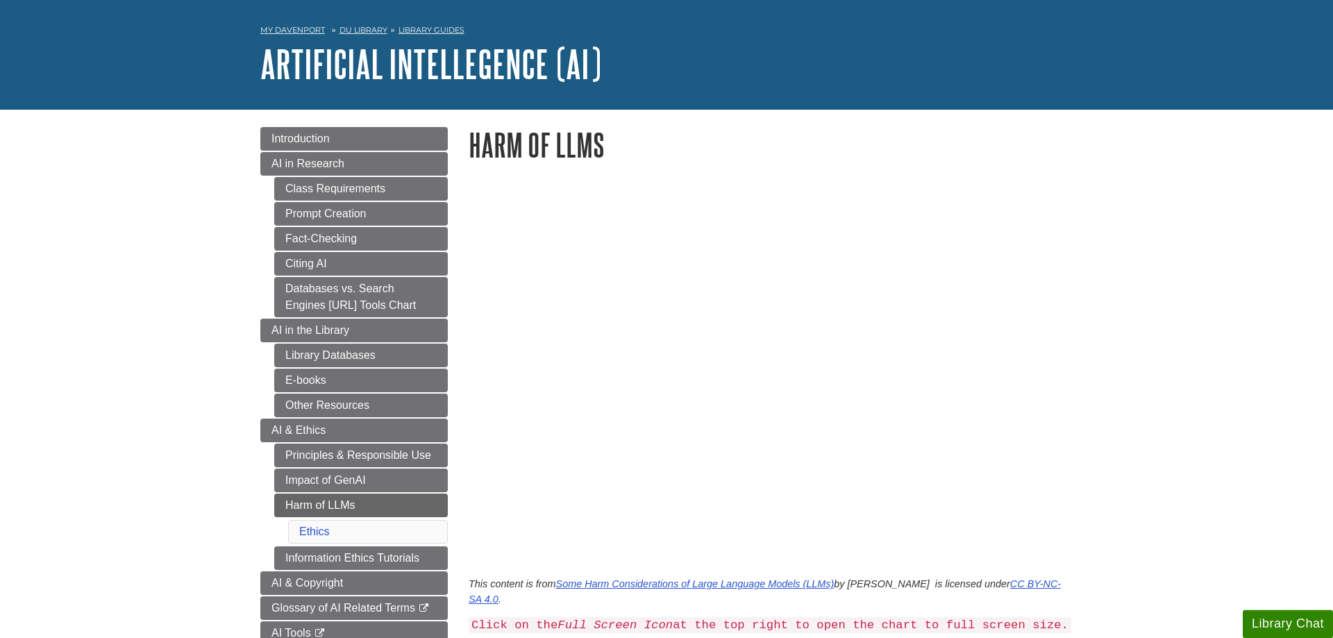
scroll to position [142, 0]
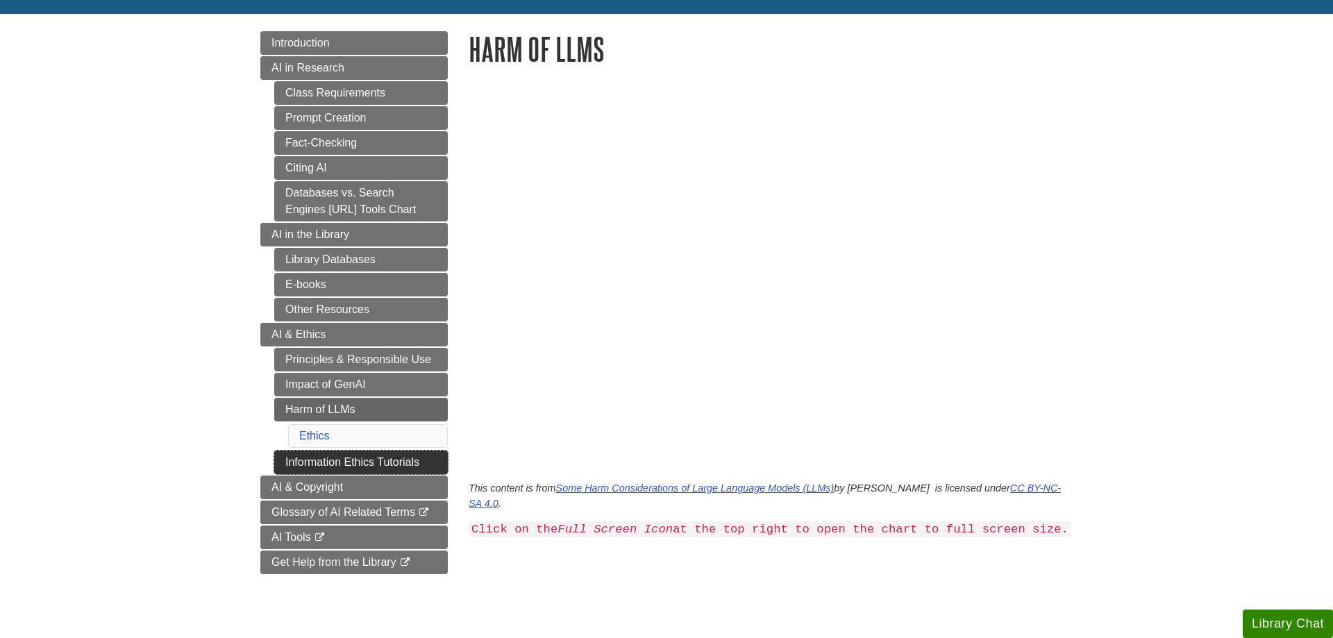
click at [349, 469] on link "Information Ethics Tutorials" at bounding box center [361, 463] width 174 height 24
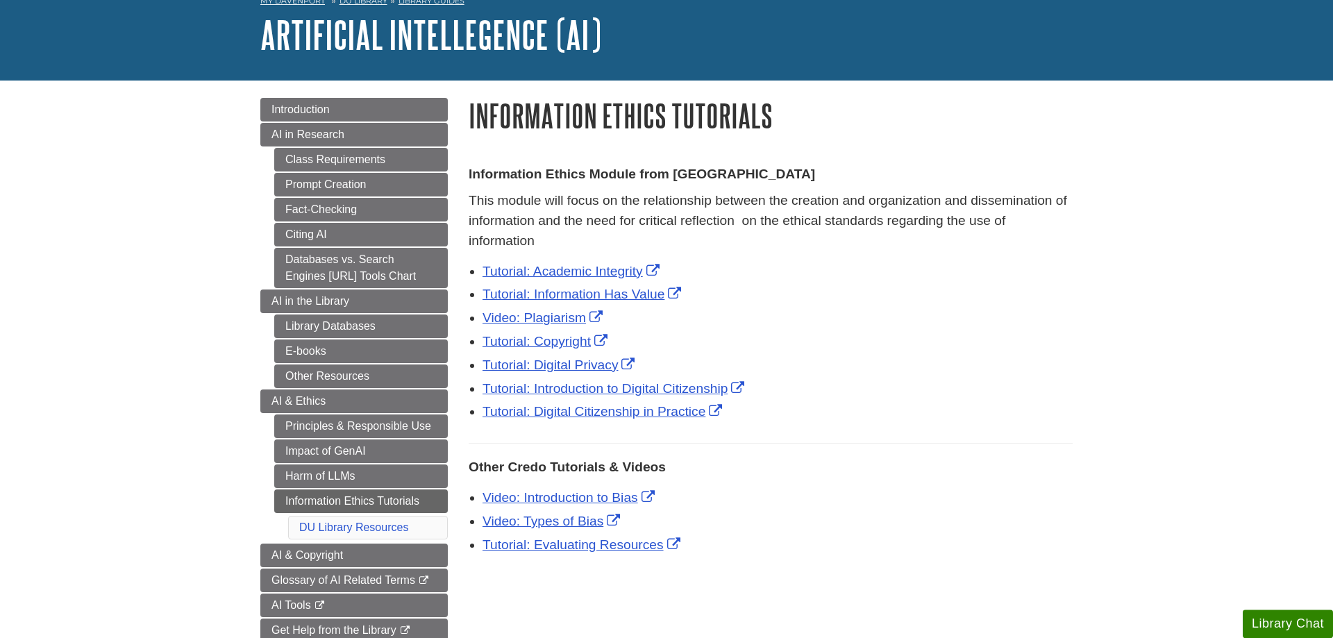
scroll to position [142, 0]
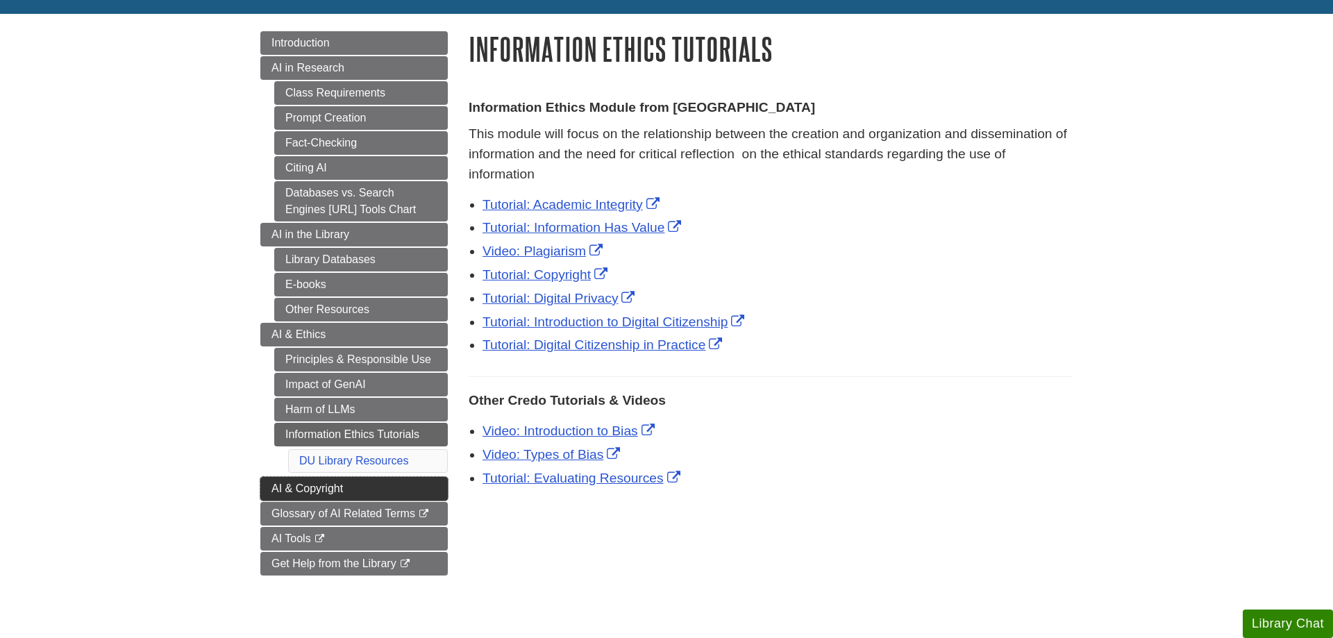
click at [298, 489] on span "AI & Copyright" at bounding box center [307, 489] width 72 height 12
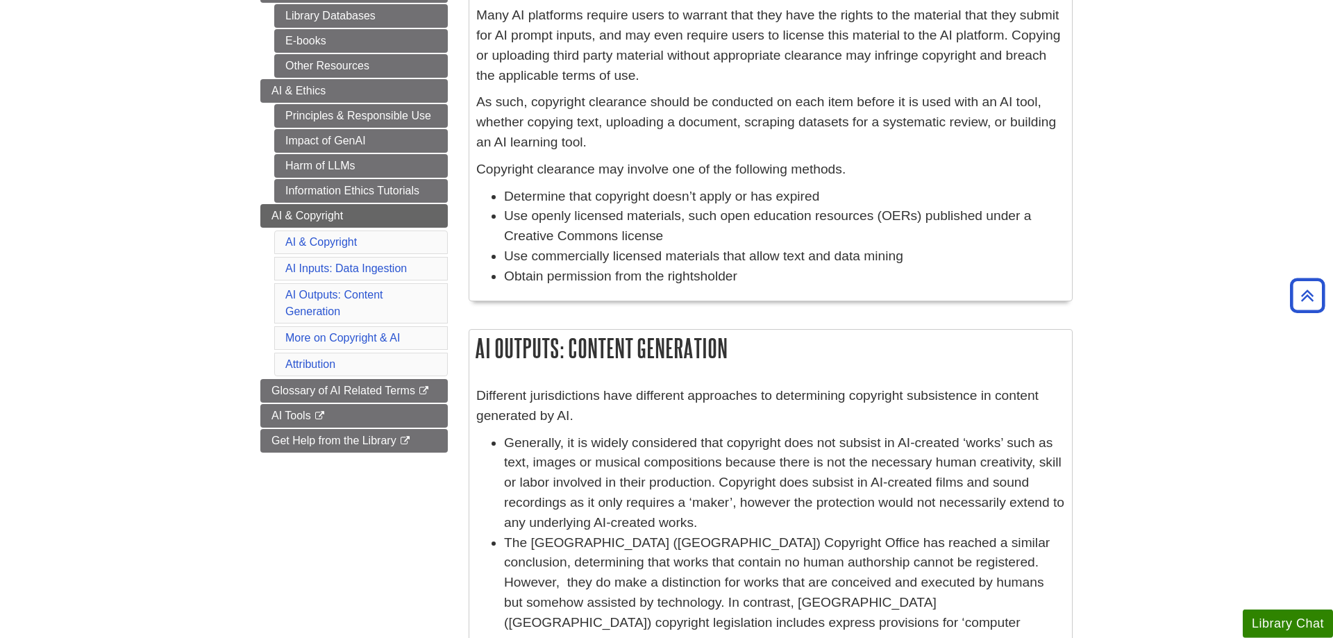
scroll to position [354, 0]
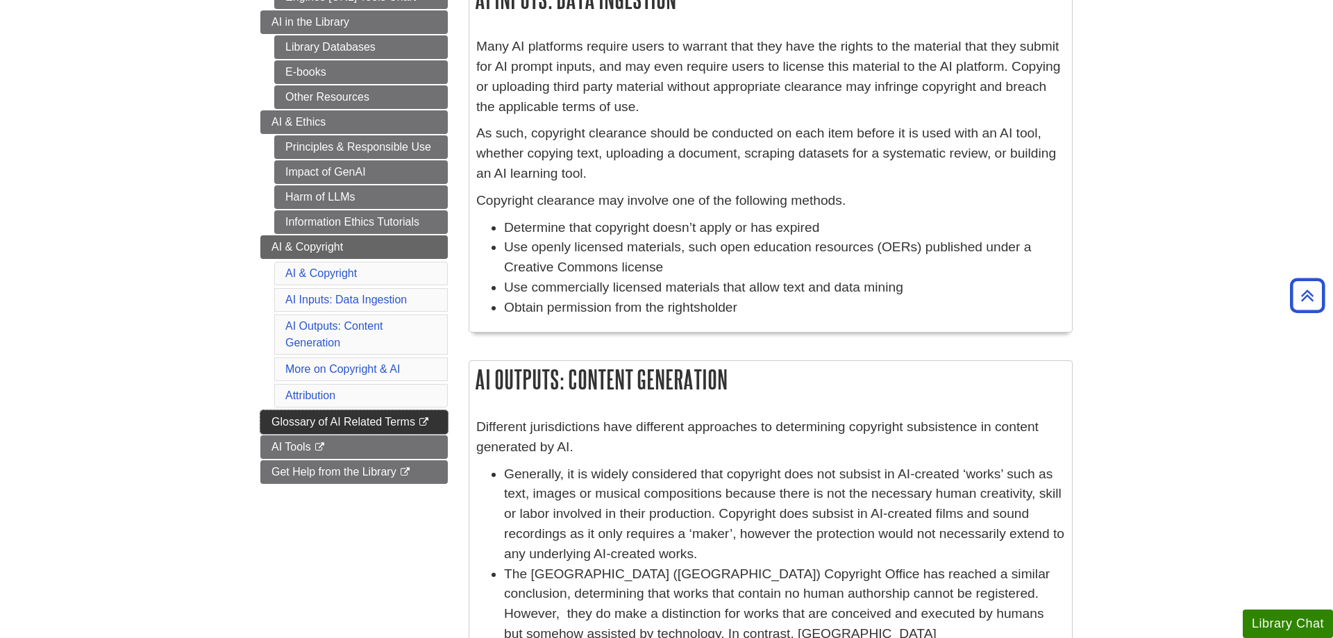
click at [437, 424] on link "Glossary of AI Related Terms This link opens in a new window" at bounding box center [353, 422] width 187 height 24
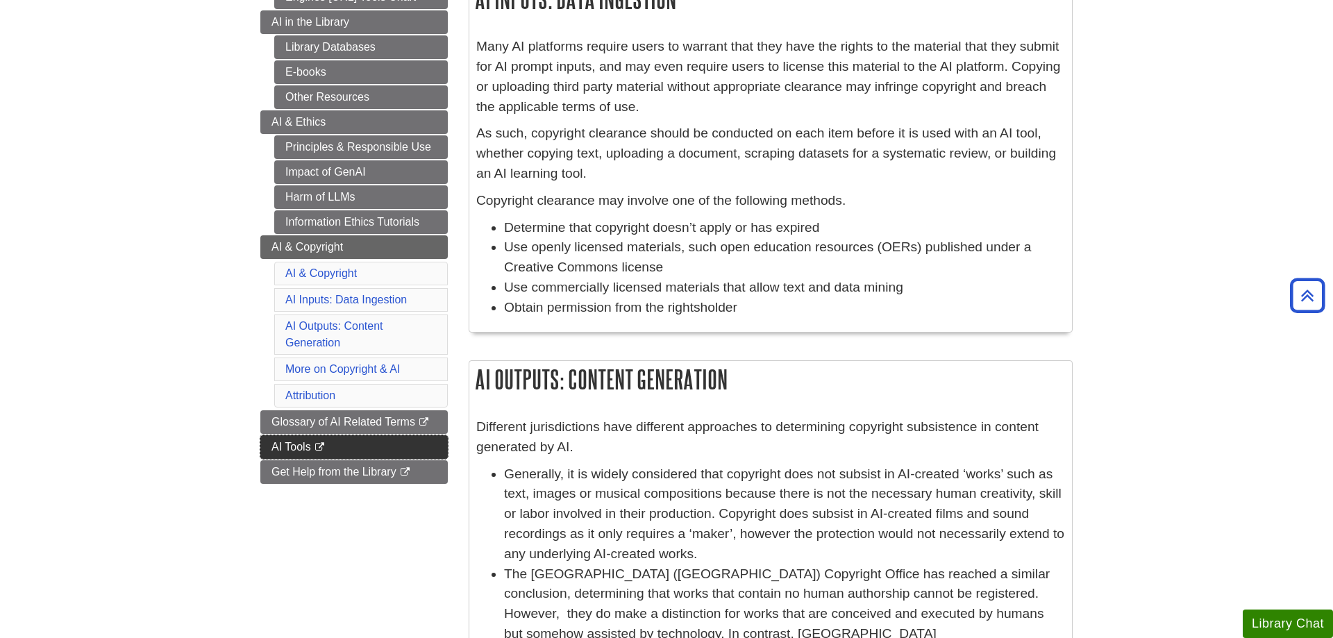
click at [278, 448] on span "AI Tools" at bounding box center [291, 447] width 40 height 12
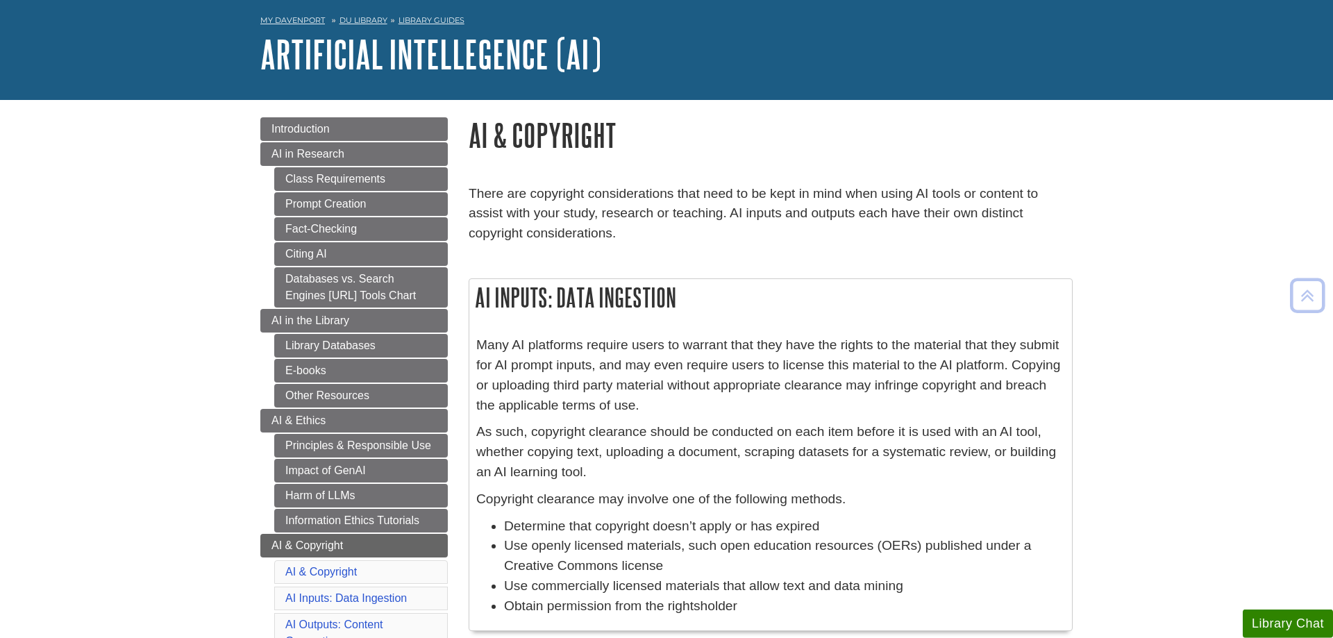
scroll to position [0, 0]
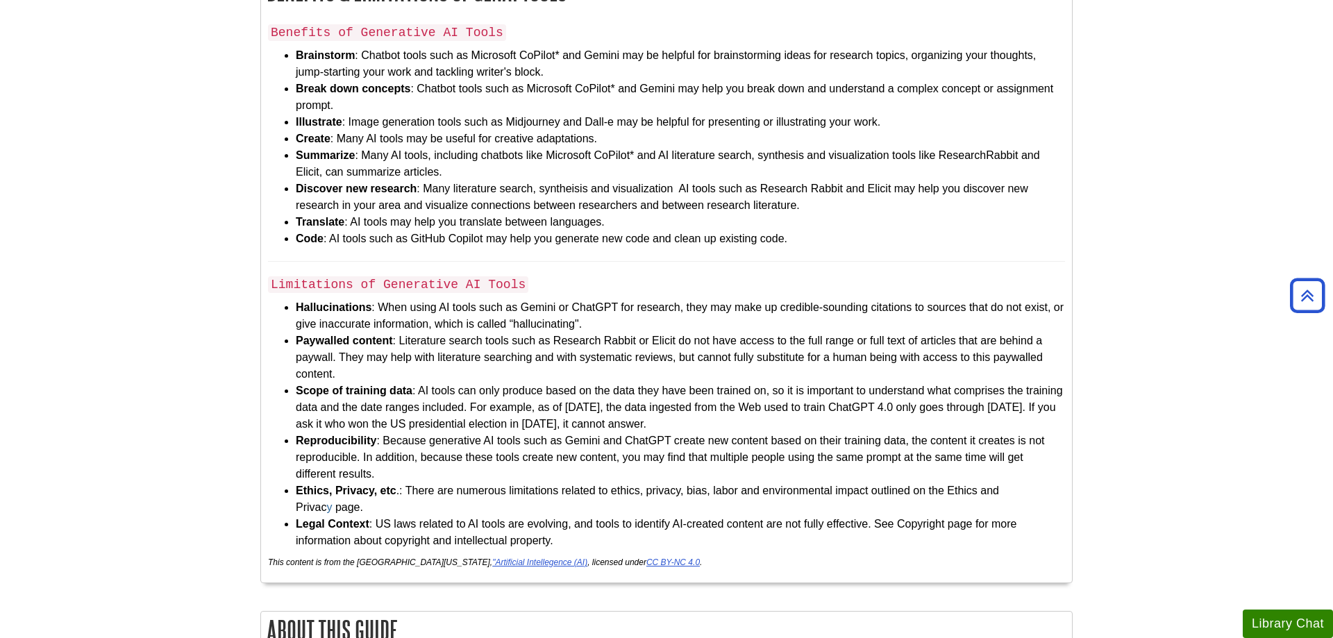
scroll to position [3328, 0]
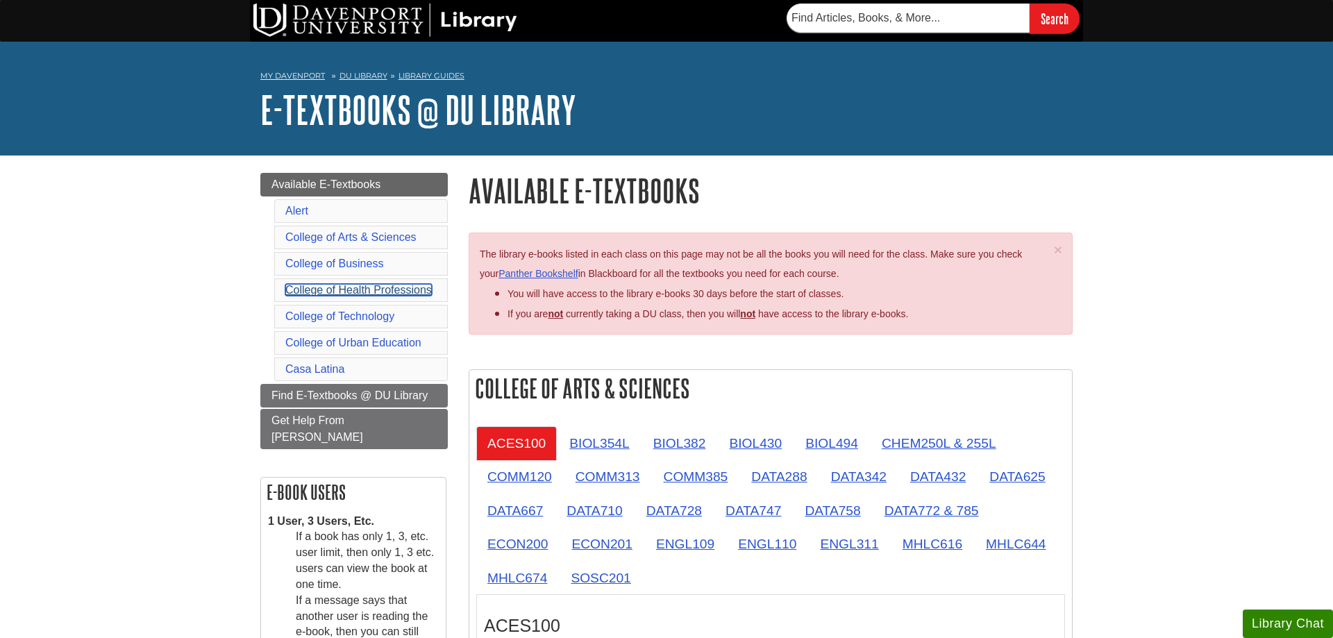
click at [364, 291] on link "College of Health Professions" at bounding box center [358, 290] width 146 height 12
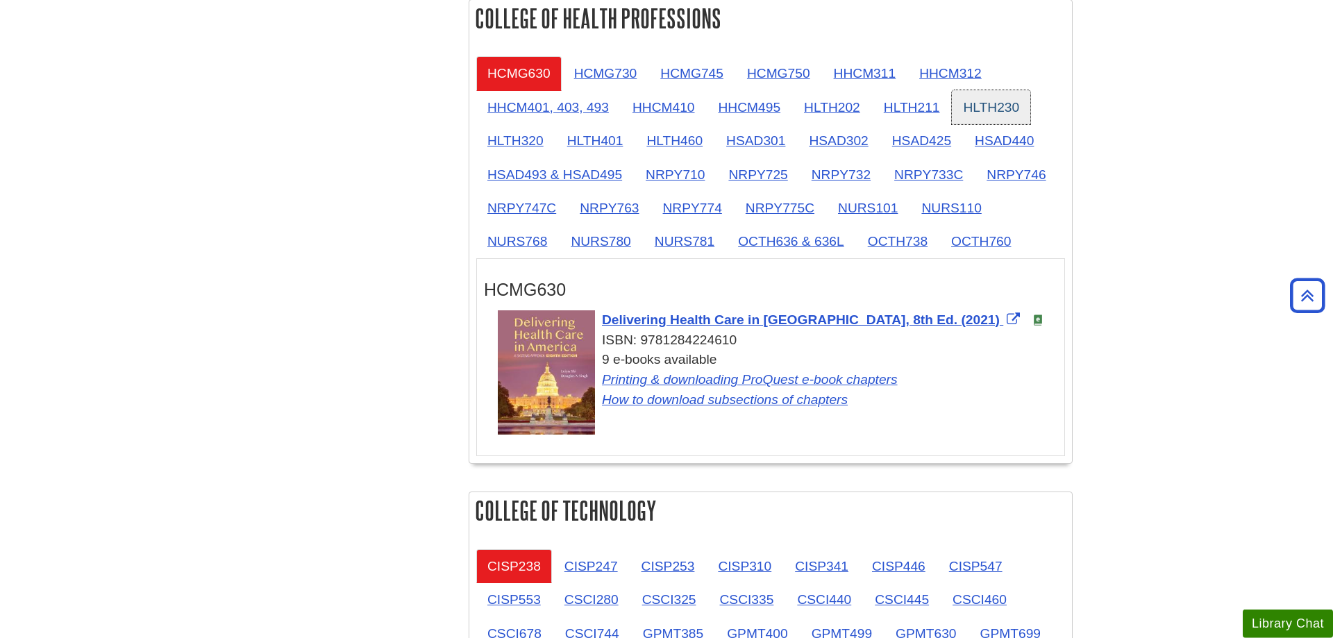
click at [1007, 118] on link "HLTH230" at bounding box center [991, 107] width 78 height 34
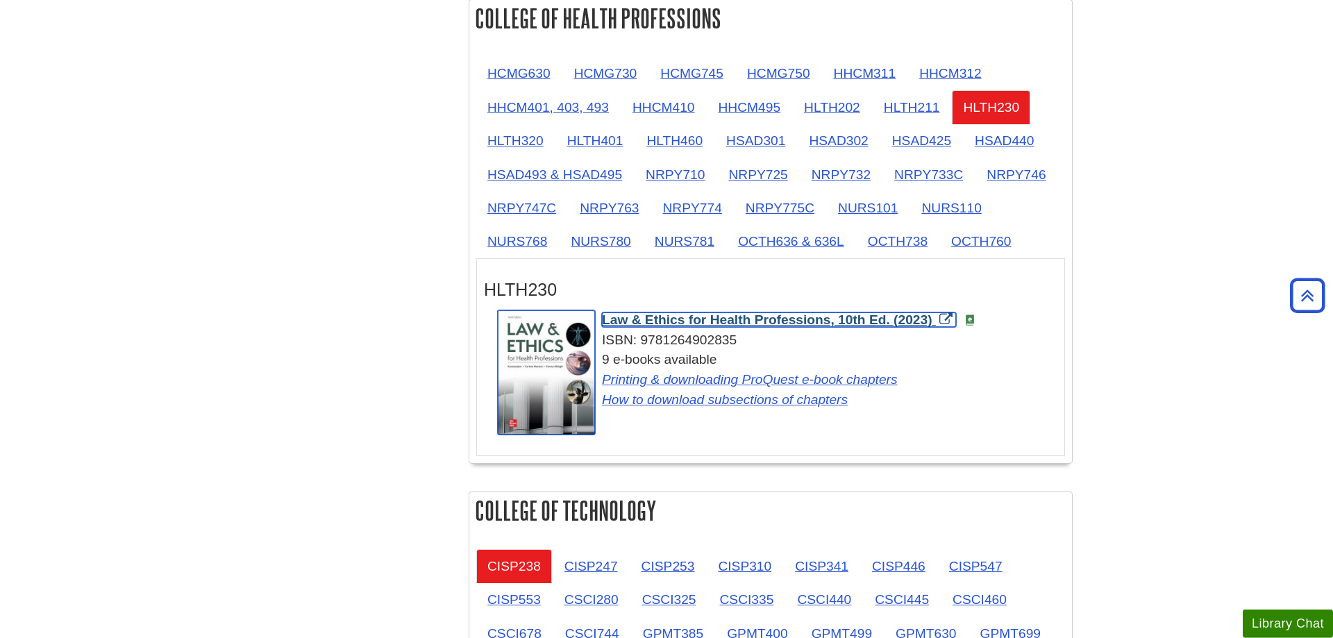
click at [828, 322] on span "Law & Ethics for Health Professions, 10th Ed. (2023)" at bounding box center [767, 319] width 330 height 15
click at [849, 323] on span "Law & Ethics for Health Professions, 10th Ed. (2023)" at bounding box center [767, 319] width 330 height 15
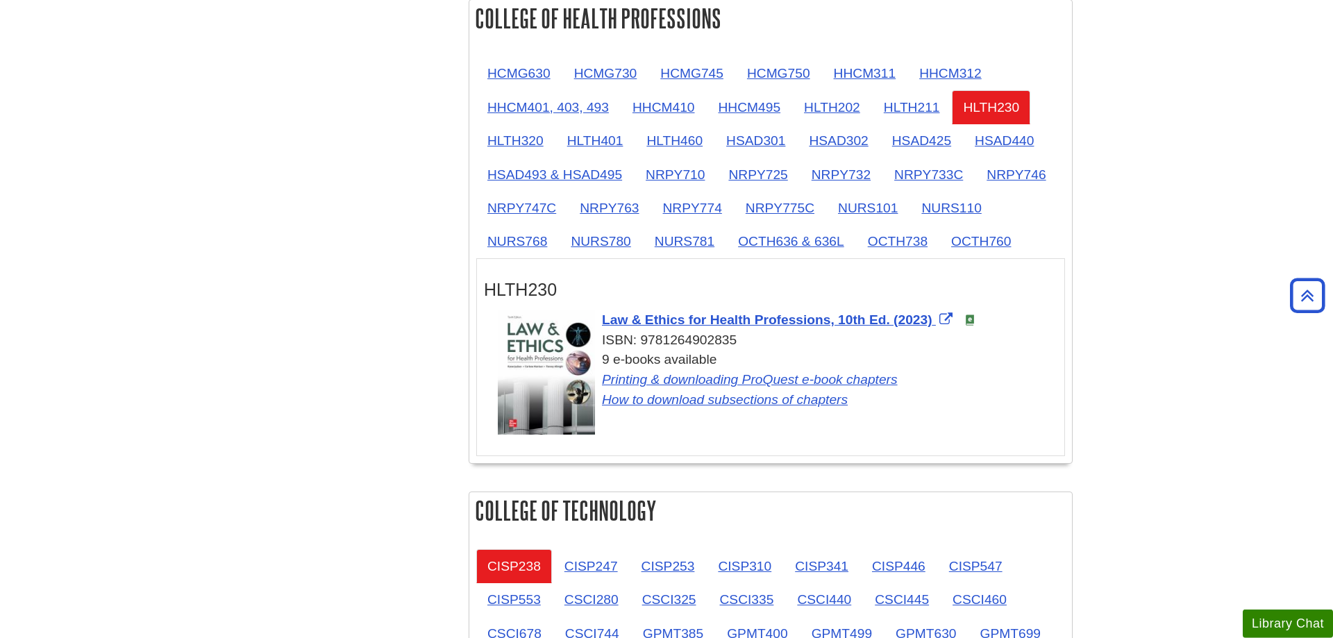
click at [1185, 286] on body "Skip to Main Content Search My [PERSON_NAME][GEOGRAPHIC_DATA] Library Guides E-…" at bounding box center [666, 488] width 1333 height 3526
click at [977, 108] on link "HLTH230" at bounding box center [991, 107] width 78 height 34
